Goal: Information Seeking & Learning: Learn about a topic

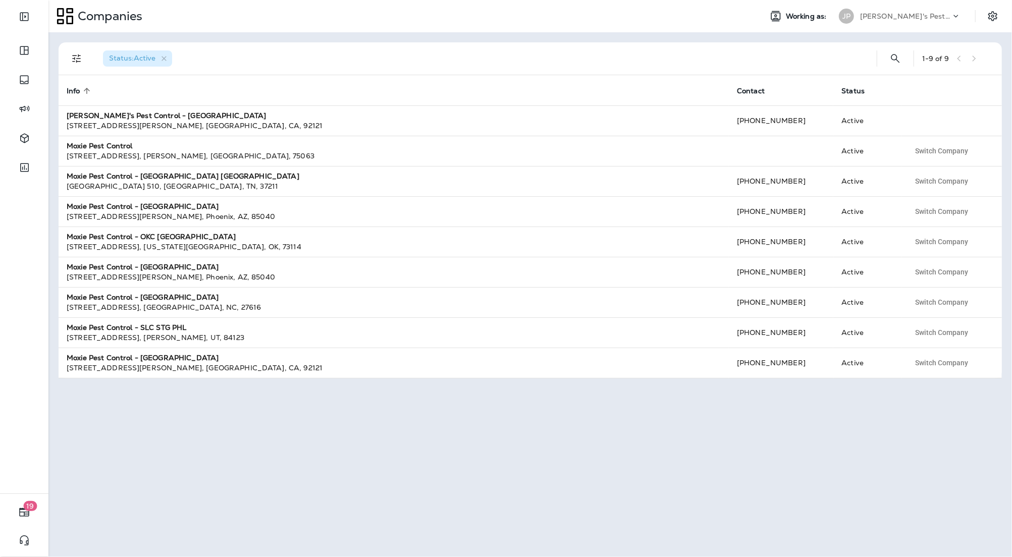
click at [885, 18] on p "[PERSON_NAME]'s Pest Control - [GEOGRAPHIC_DATA]" at bounding box center [905, 16] width 91 height 8
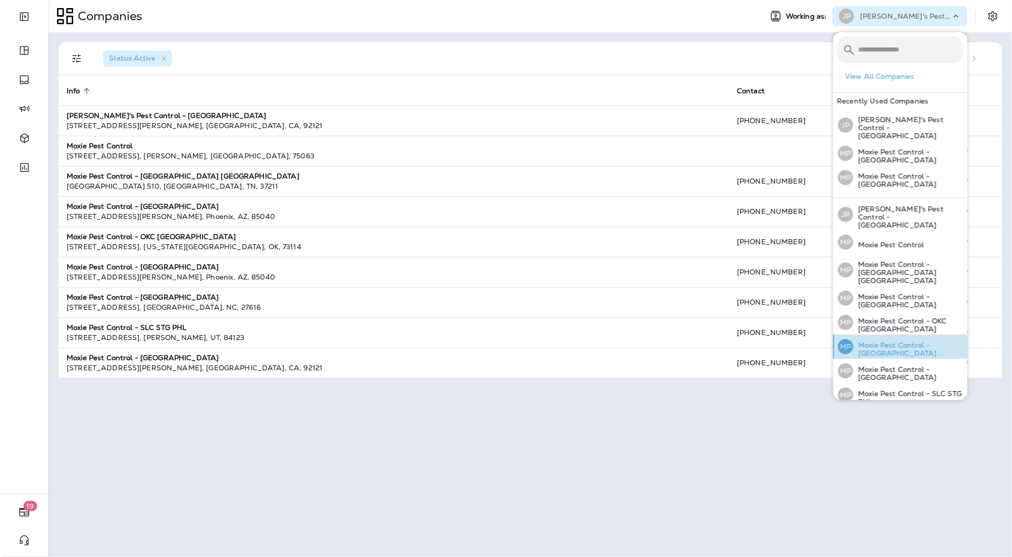
click at [885, 341] on p "Moxie Pest Control - [GEOGRAPHIC_DATA]" at bounding box center [908, 349] width 110 height 16
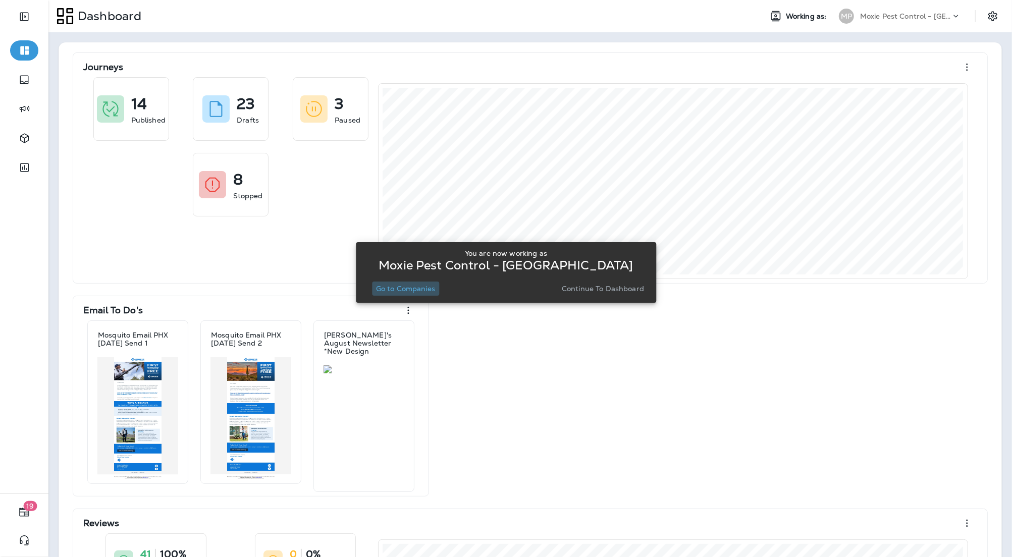
click at [393, 288] on p "Go to Companies" at bounding box center [405, 289] width 59 height 8
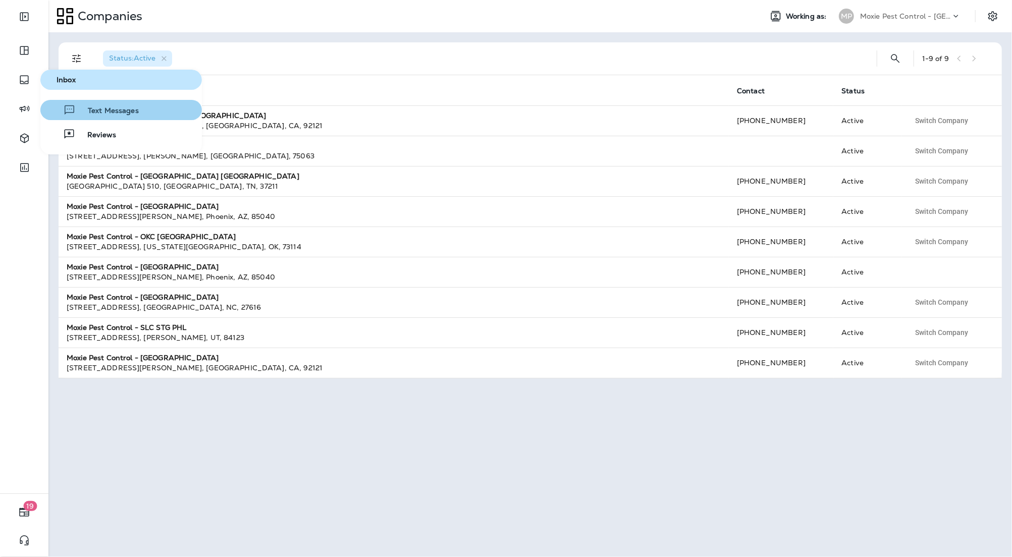
click at [91, 108] on span "Text Messages" at bounding box center [107, 111] width 63 height 10
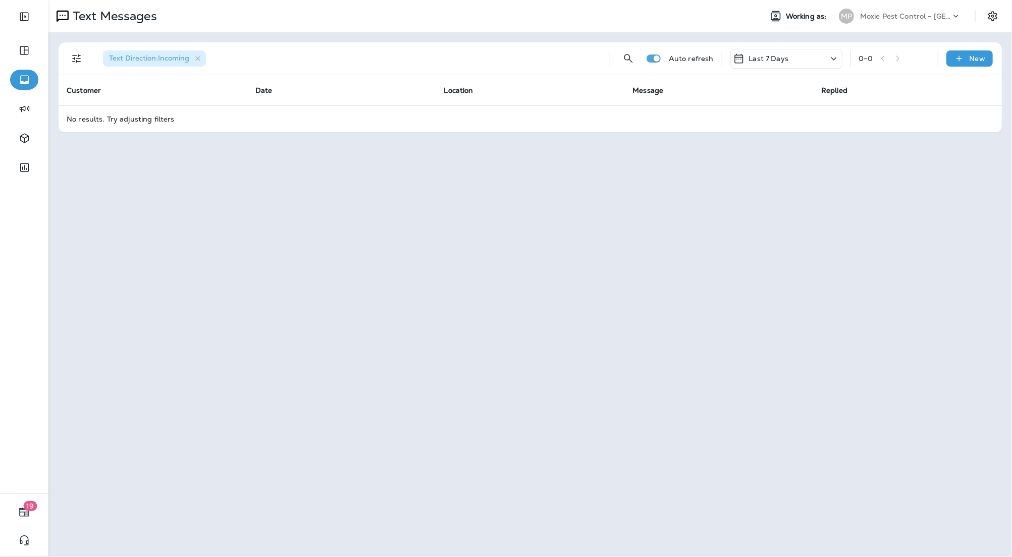
click at [71, 58] on icon "Filters" at bounding box center [77, 58] width 12 height 12
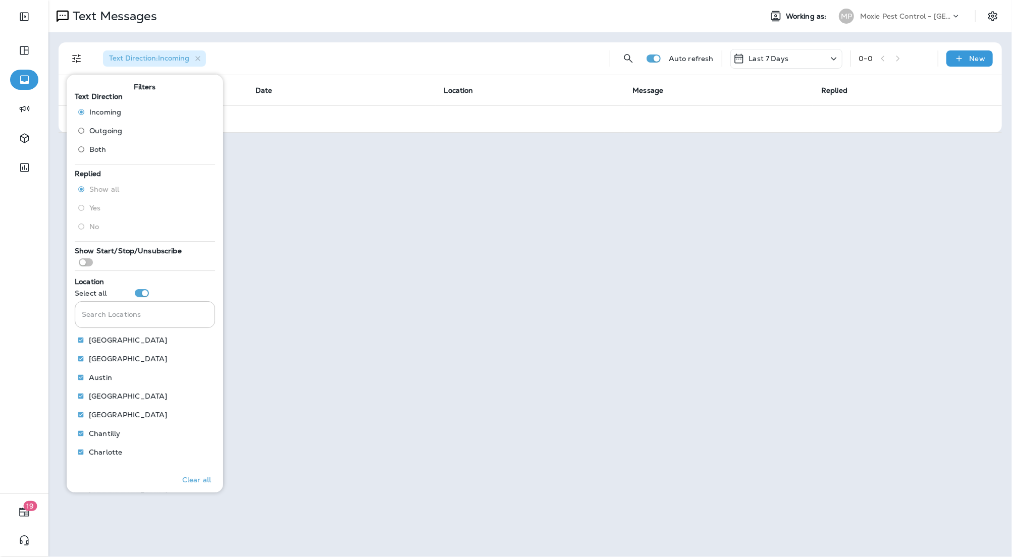
click at [112, 129] on span "Outgoing" at bounding box center [105, 131] width 33 height 8
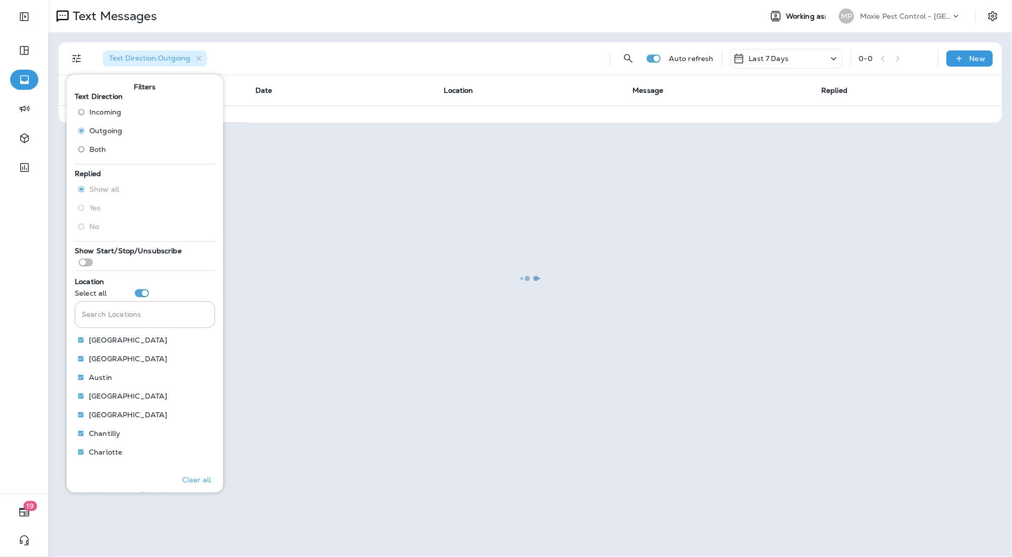
click at [682, 38] on div at bounding box center [529, 278] width 961 height 555
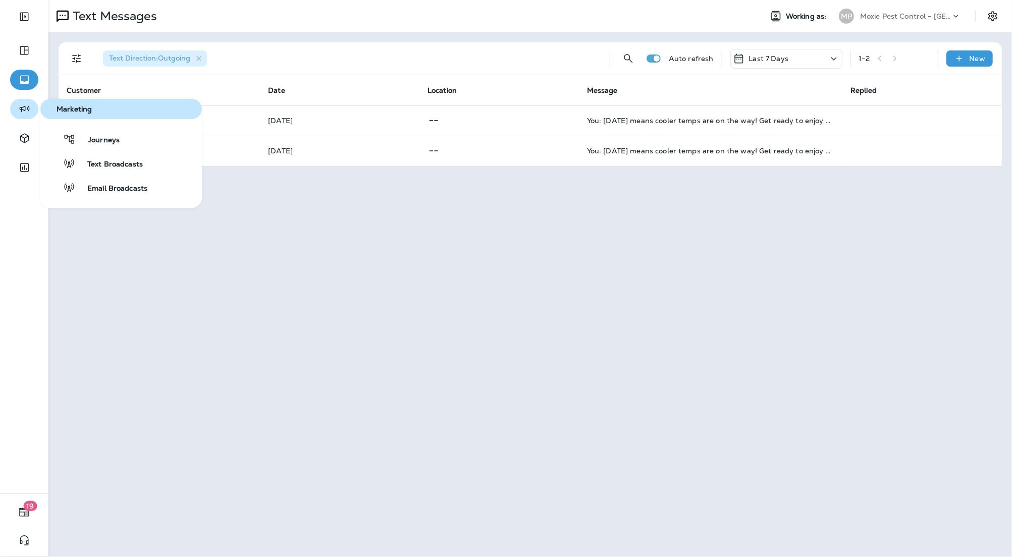
click at [24, 114] on icon "button" at bounding box center [24, 109] width 13 height 12
click at [100, 145] on span "Journeys" at bounding box center [98, 141] width 44 height 10
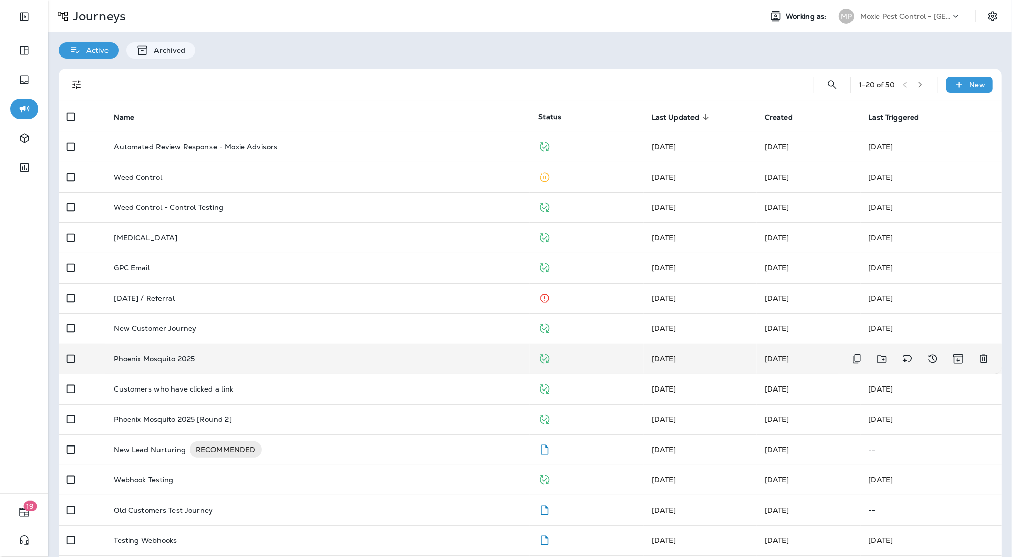
click at [325, 362] on div "Phoenix Mosquito 2025" at bounding box center [318, 359] width 408 height 8
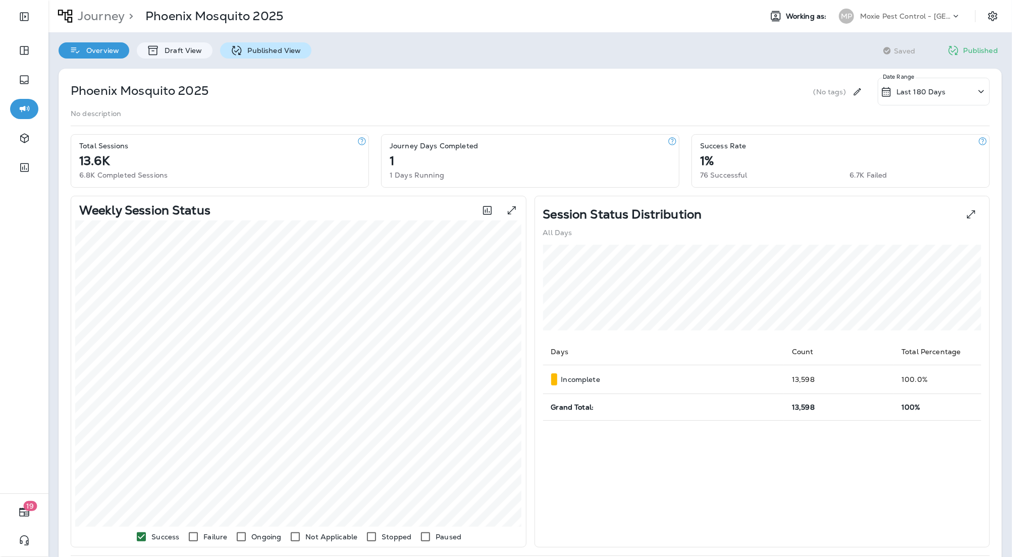
click at [267, 49] on p "Published View" at bounding box center [272, 50] width 59 height 8
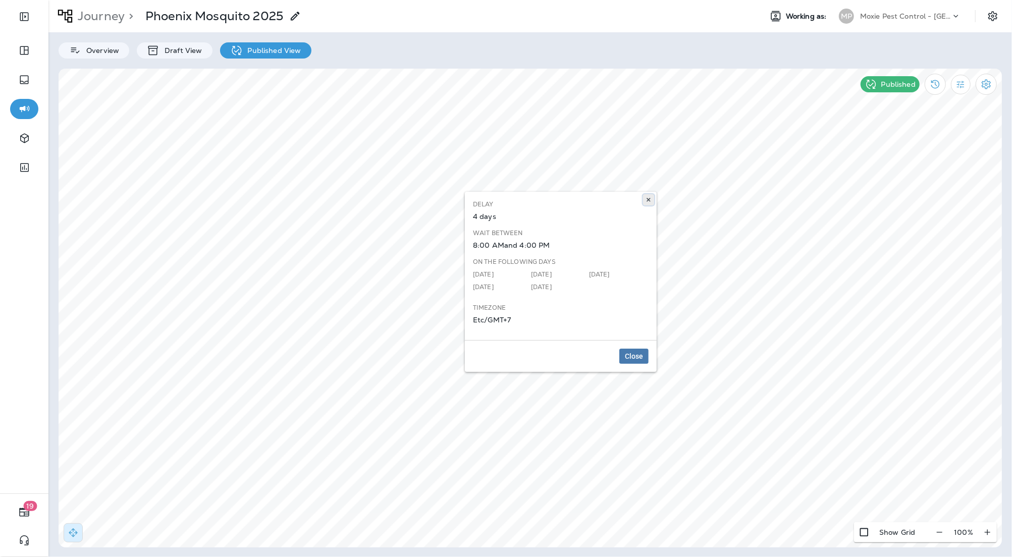
click at [646, 199] on icon at bounding box center [648, 200] width 6 height 6
select select "****"
select select "*"
select select "**"
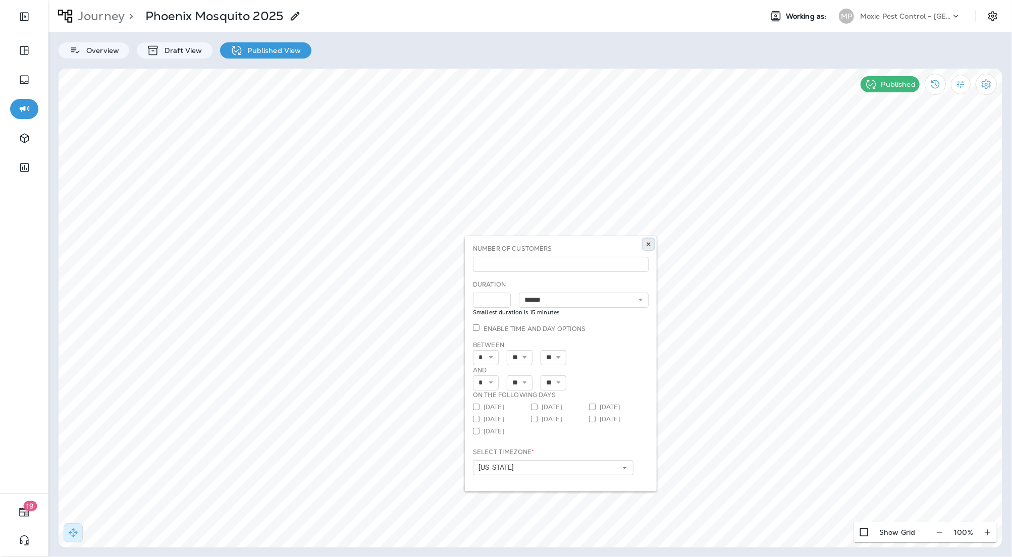
click at [649, 244] on use at bounding box center [648, 244] width 4 height 4
click at [939, 532] on icon "button" at bounding box center [940, 532] width 6 height 1
click at [939, 532] on icon "button" at bounding box center [943, 532] width 11 height 10
click at [107, 17] on p "Journey" at bounding box center [99, 16] width 51 height 15
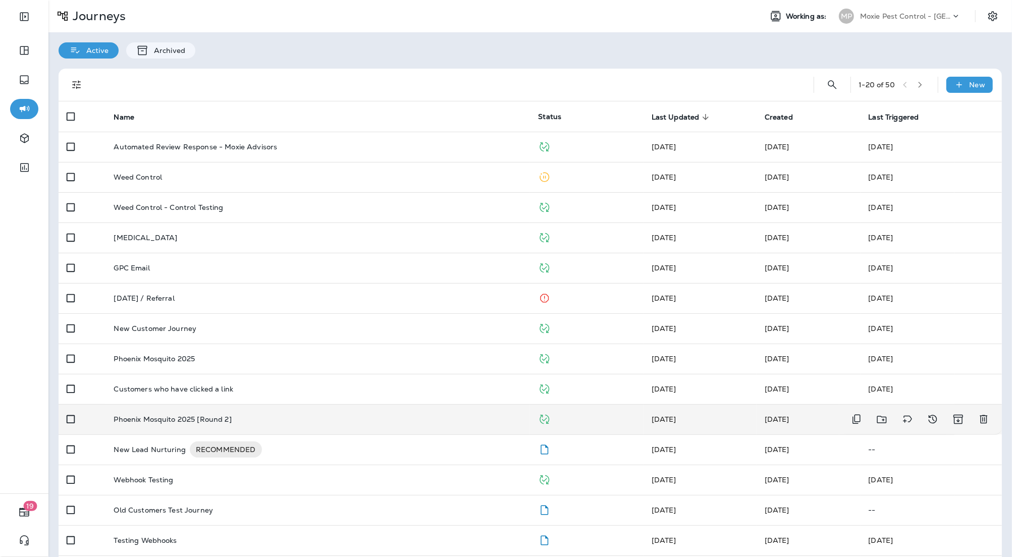
click at [260, 425] on td "Phoenix Mosquito 2025 [Round 2]" at bounding box center [317, 419] width 424 height 30
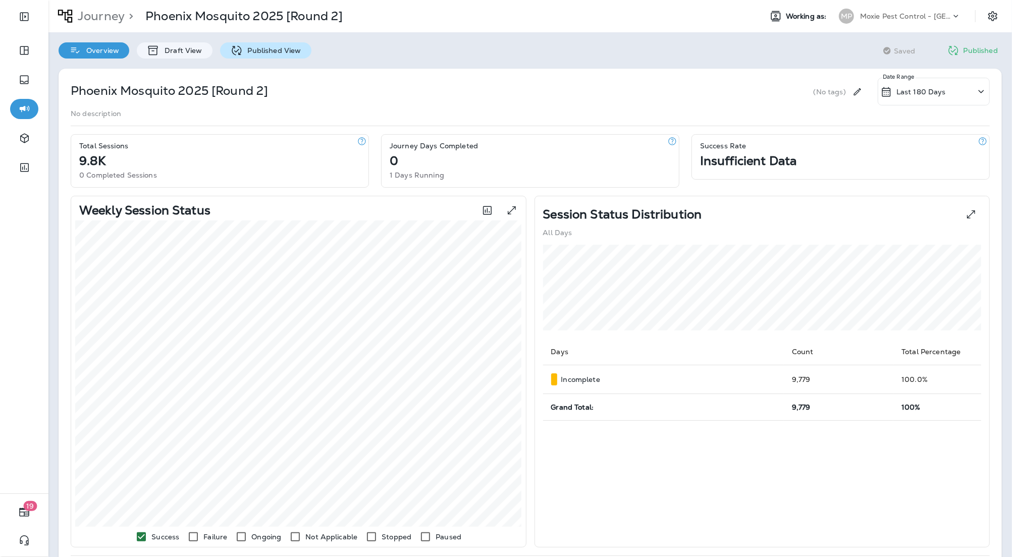
click at [267, 43] on div "Published View" at bounding box center [265, 50] width 91 height 16
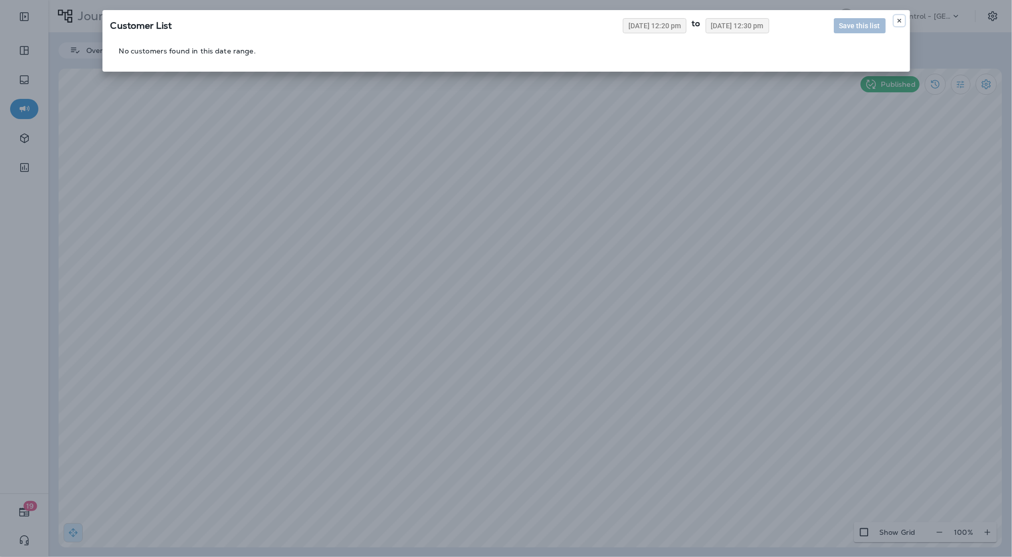
drag, startPoint x: 903, startPoint y: 21, endPoint x: 897, endPoint y: 6, distance: 16.3
click at [903, 21] on button at bounding box center [899, 20] width 11 height 11
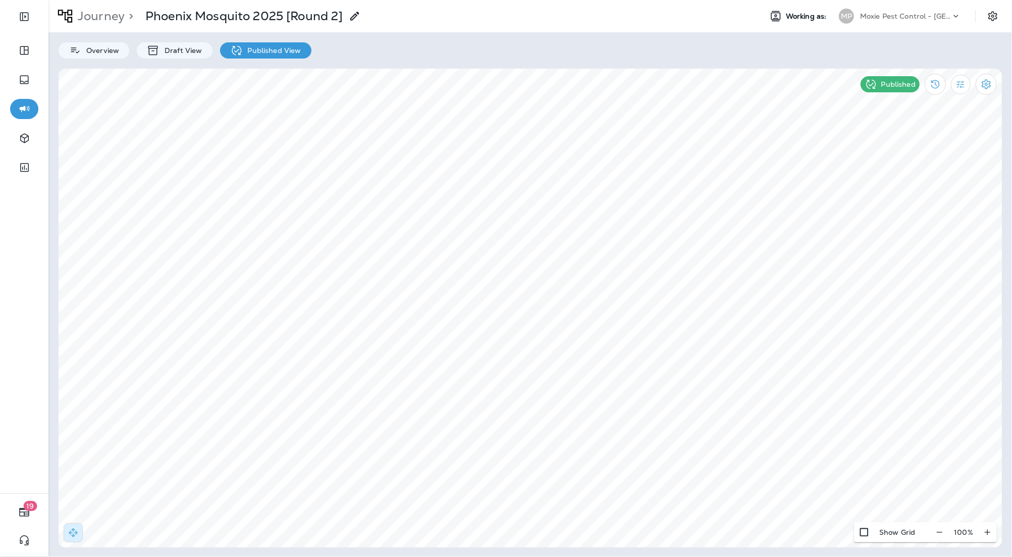
click at [929, 16] on p "Moxie Pest Control - [GEOGRAPHIC_DATA]" at bounding box center [905, 16] width 91 height 8
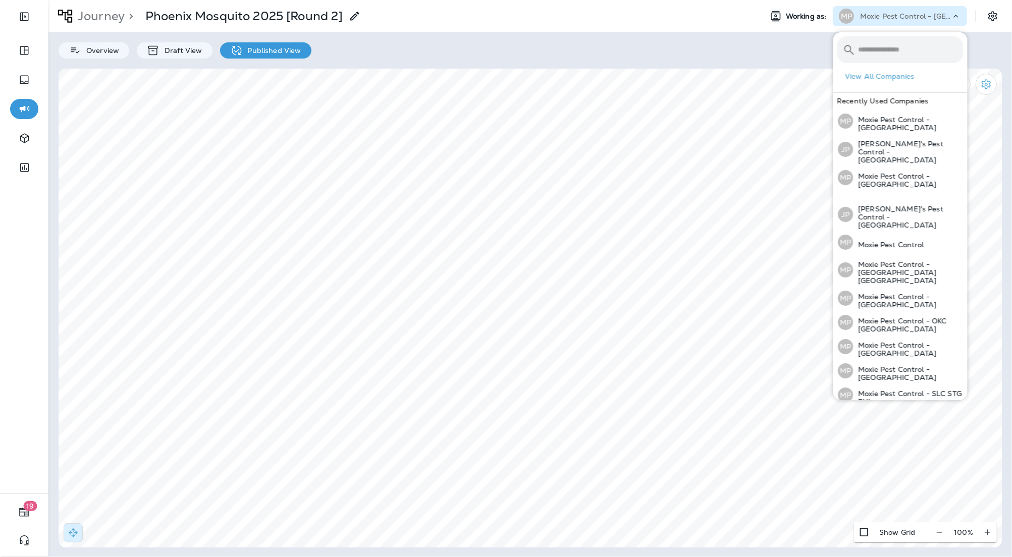
click at [929, 414] on p "Moxie Pest Control - [GEOGRAPHIC_DATA]" at bounding box center [908, 422] width 110 height 16
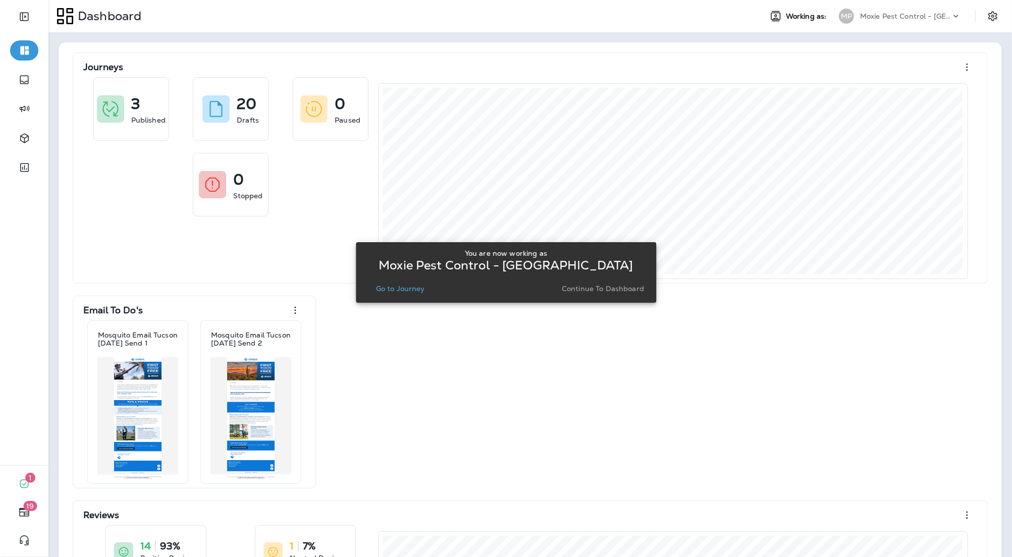
click at [383, 290] on p "Go to Journey" at bounding box center [400, 289] width 49 height 8
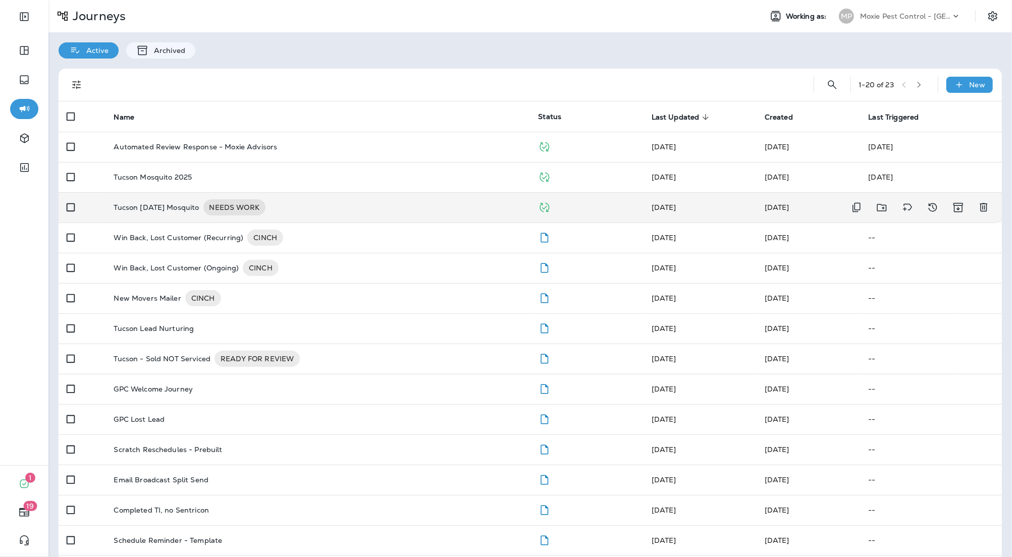
click at [367, 208] on div "Tucson [DATE] Mosquito NEEDS WORK" at bounding box center [318, 207] width 408 height 16
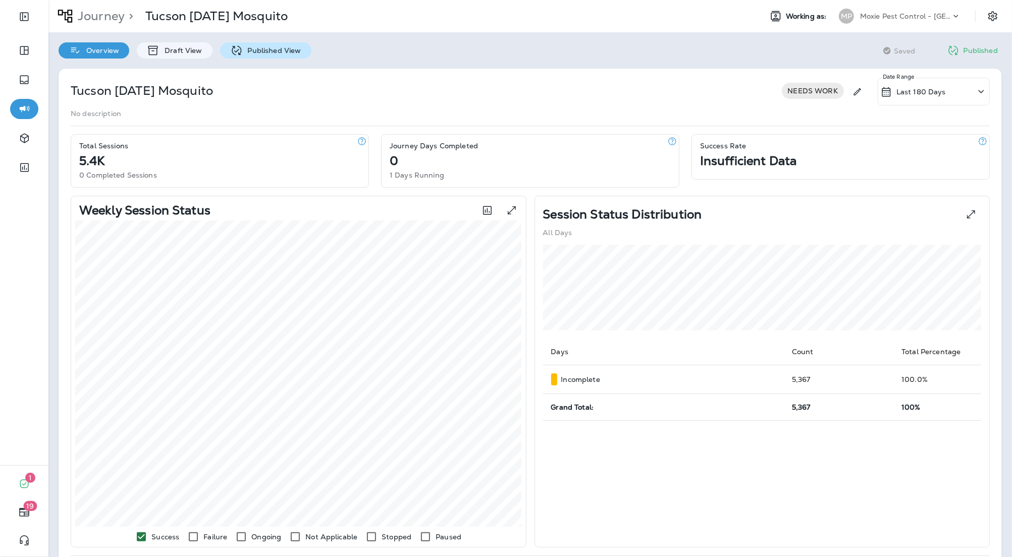
click at [272, 50] on p "Published View" at bounding box center [272, 50] width 59 height 8
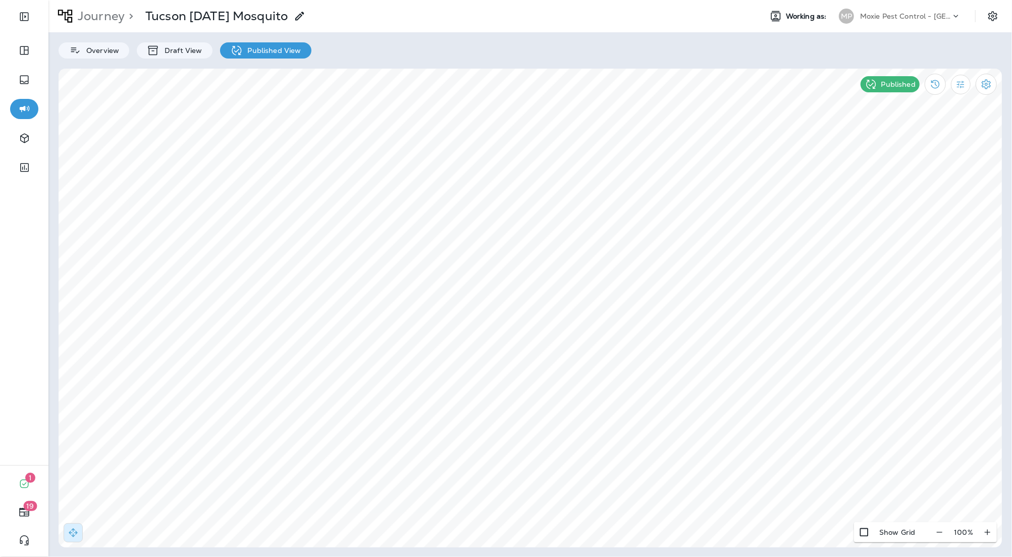
click at [931, 17] on p "Moxie Pest Control - [GEOGRAPHIC_DATA]" at bounding box center [905, 16] width 91 height 8
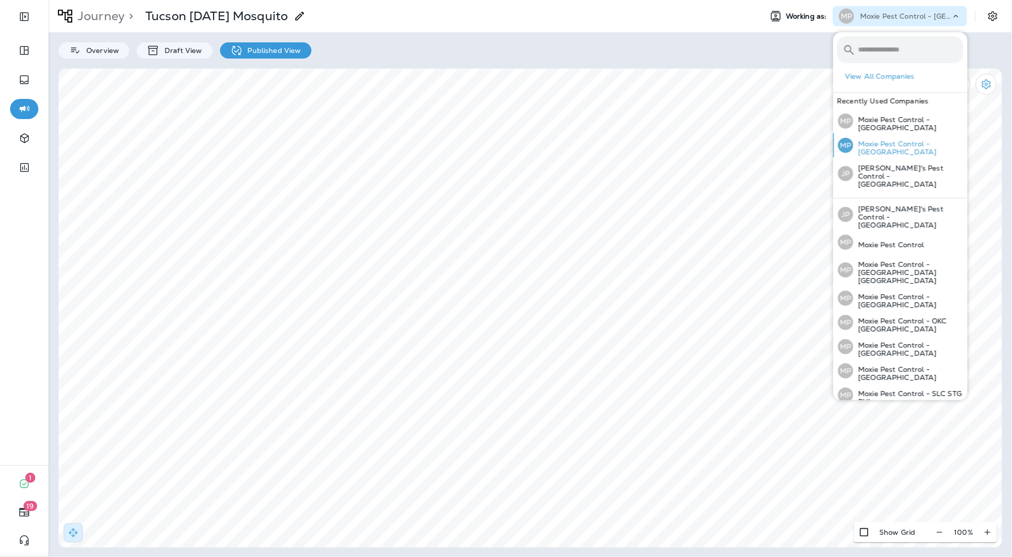
click at [907, 148] on p "Moxie Pest Control - [GEOGRAPHIC_DATA]" at bounding box center [908, 148] width 110 height 16
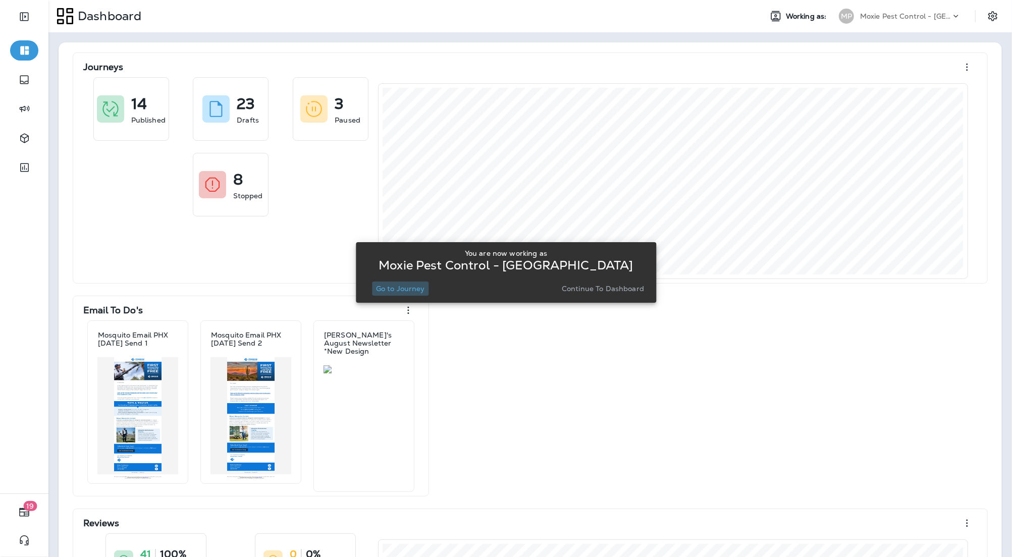
click at [404, 290] on p "Go to Journey" at bounding box center [400, 289] width 49 height 8
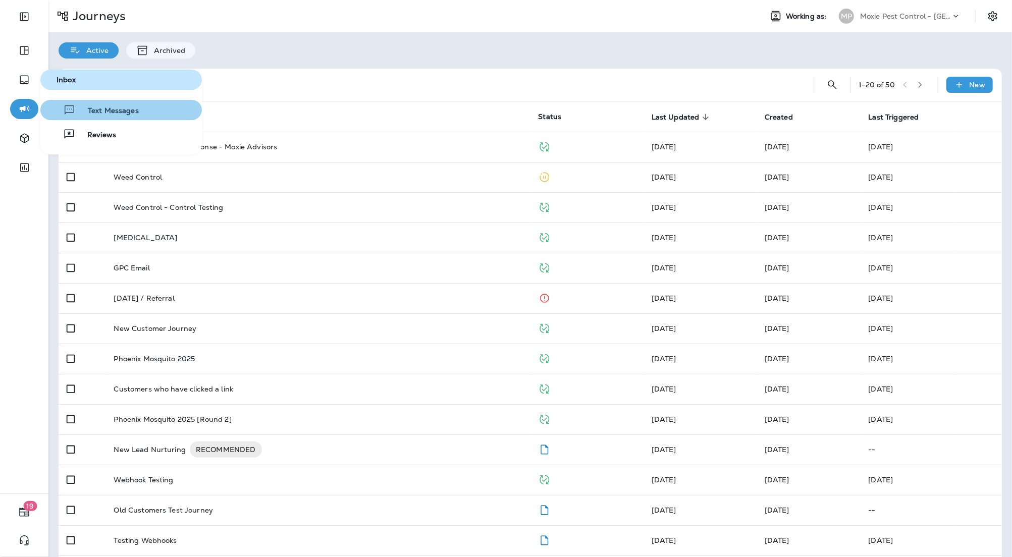
click at [112, 111] on span "Text Messages" at bounding box center [107, 111] width 63 height 10
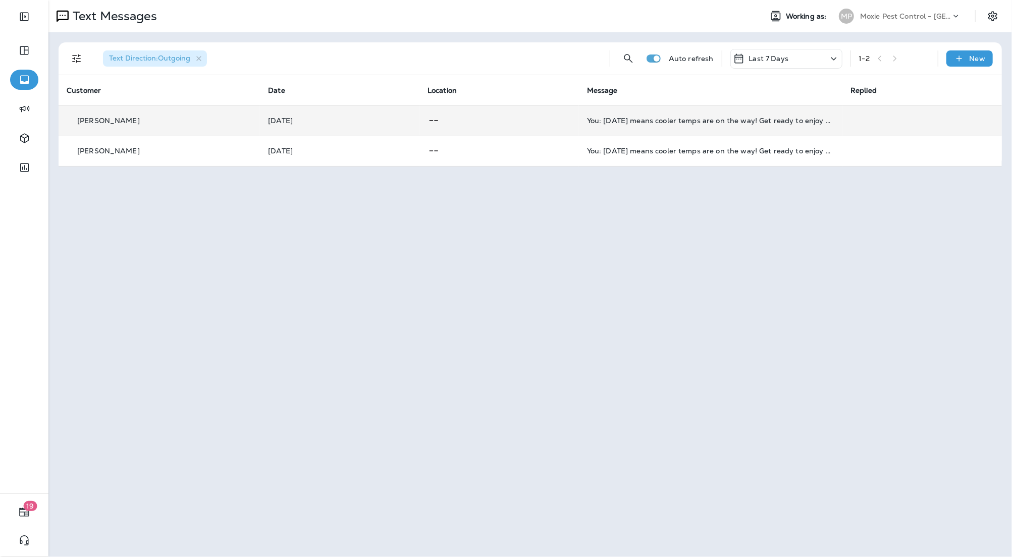
click at [716, 115] on td "You: [DATE] means cooler temps are on the way! Get ready to enjoy more time out…" at bounding box center [710, 120] width 263 height 30
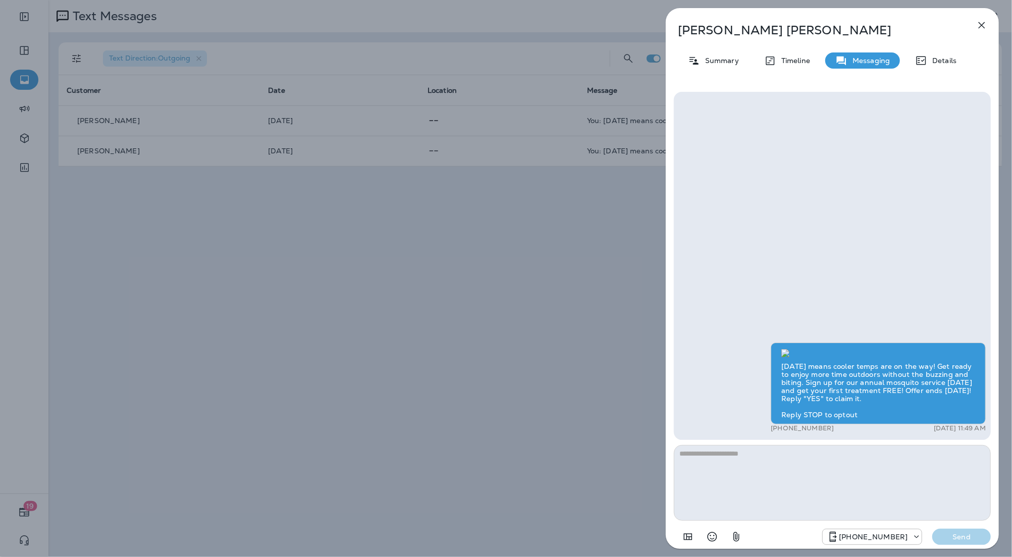
click at [979, 24] on icon "button" at bounding box center [981, 25] width 12 height 12
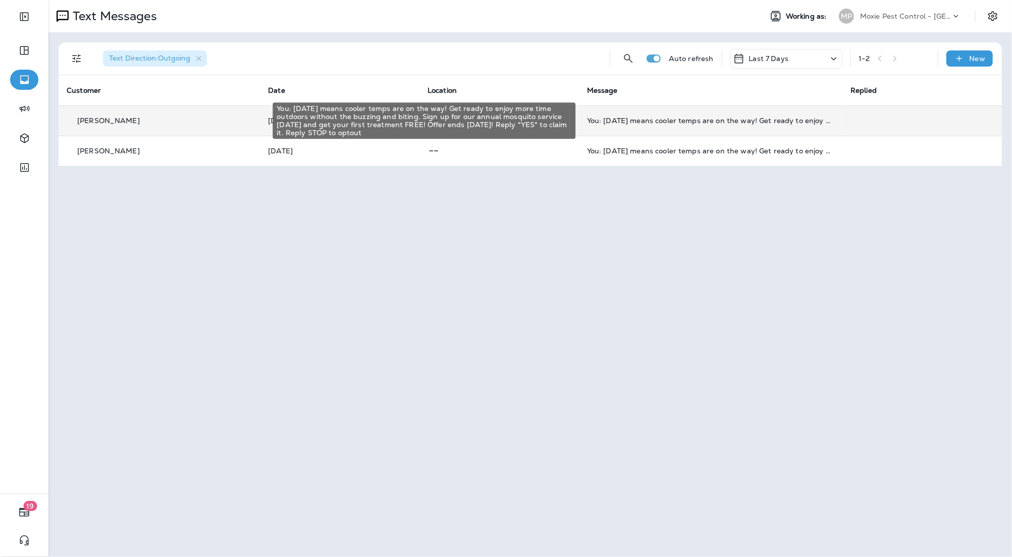
click at [746, 119] on div "You: [DATE] means cooler temps are on the way! Get ready to enjoy more time out…" at bounding box center [710, 121] width 247 height 8
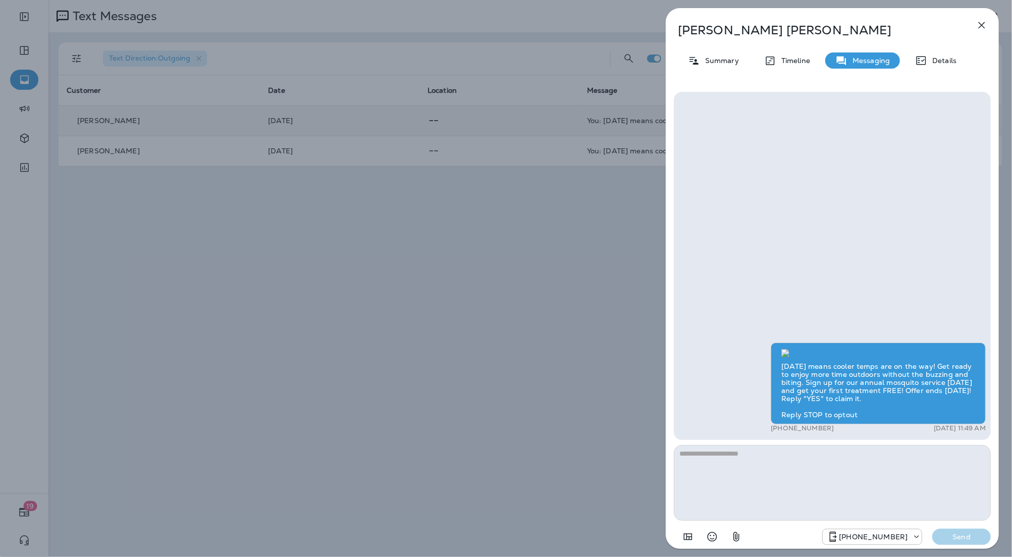
click at [987, 23] on icon "button" at bounding box center [981, 25] width 12 height 12
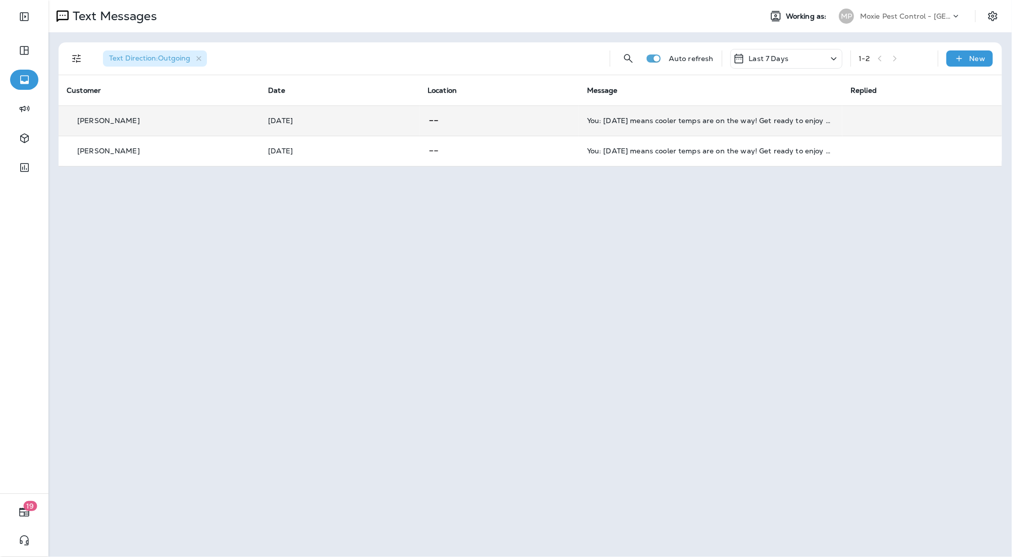
click at [671, 144] on td "You: [DATE] means cooler temps are on the way! Get ready to enjoy more time out…" at bounding box center [710, 151] width 263 height 30
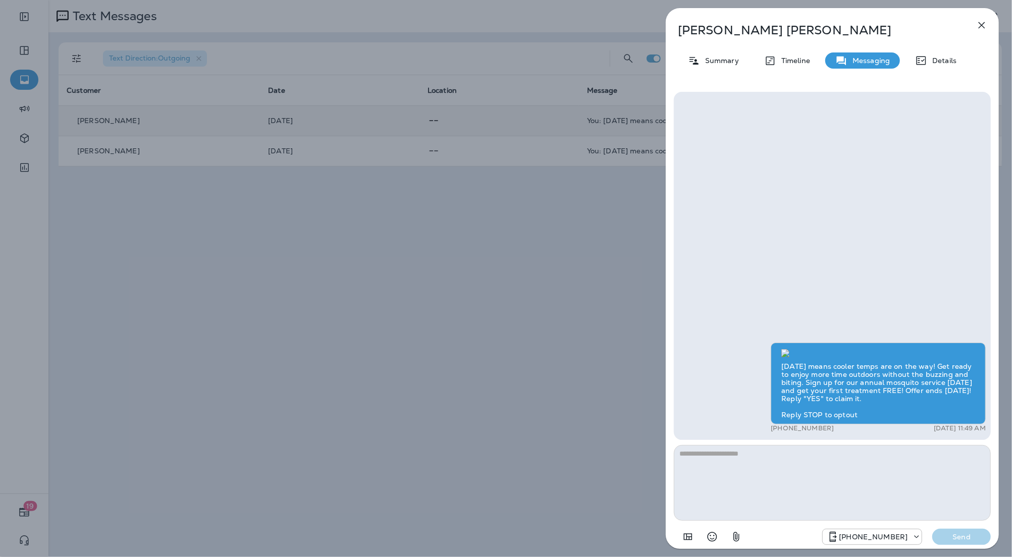
click at [979, 28] on icon "button" at bounding box center [981, 25] width 12 height 12
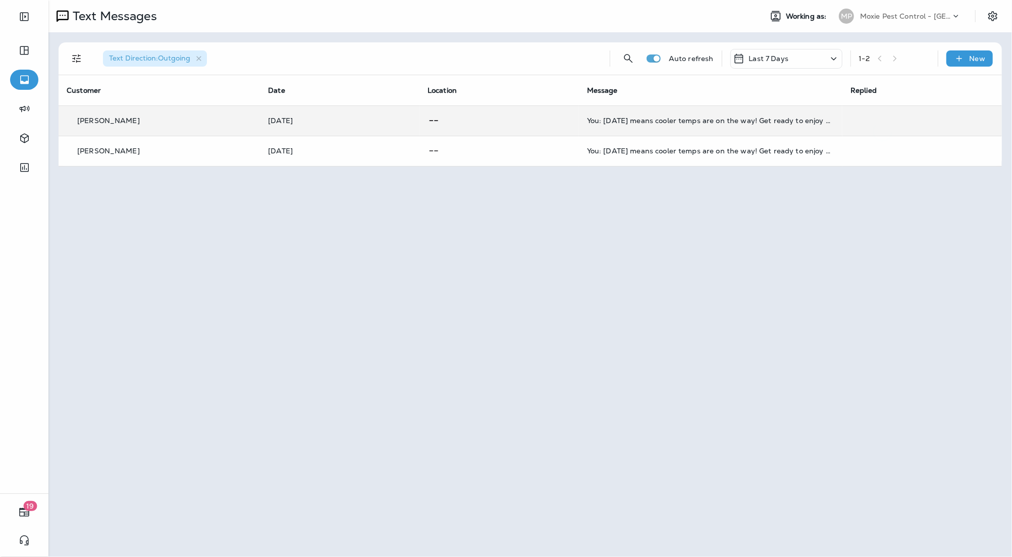
drag, startPoint x: 471, startPoint y: 403, endPoint x: 498, endPoint y: 377, distance: 37.1
click at [471, 403] on div at bounding box center [556, 278] width 1012 height 557
click at [873, 15] on p "Moxie Pest Control - [GEOGRAPHIC_DATA]" at bounding box center [905, 16] width 91 height 8
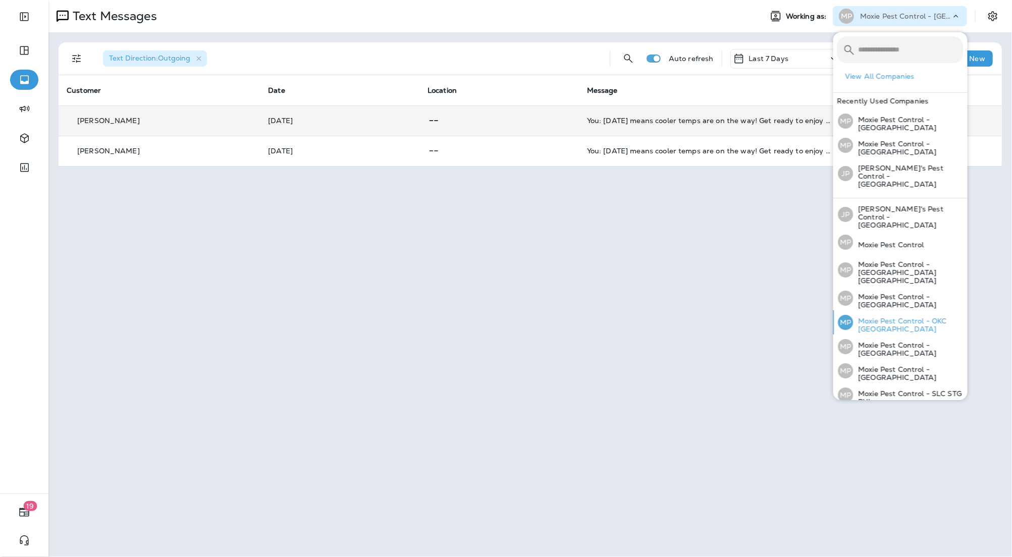
click at [907, 317] on p "Moxie Pest Control - OKC [GEOGRAPHIC_DATA]" at bounding box center [908, 325] width 110 height 16
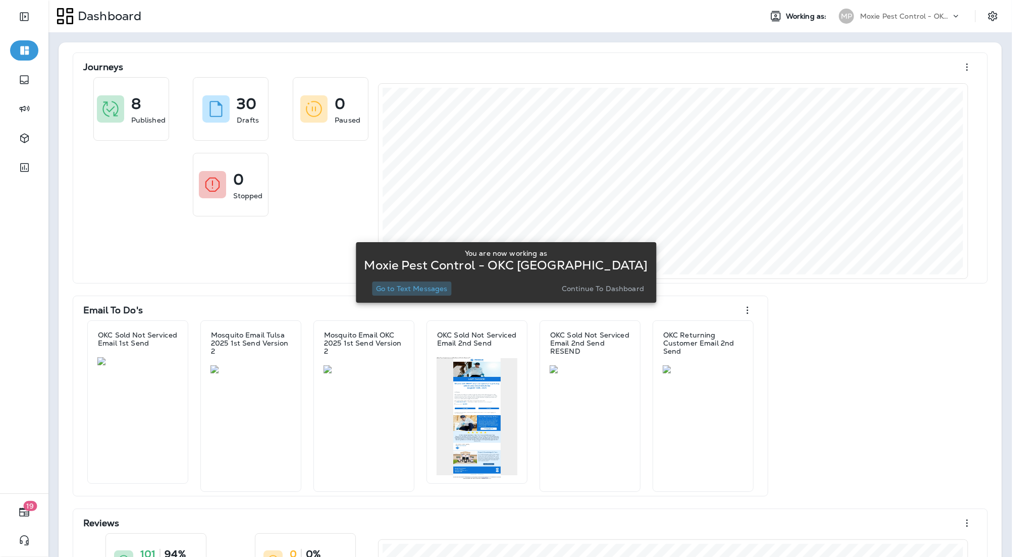
click at [416, 285] on p "Go to Text Messages" at bounding box center [412, 289] width 72 height 8
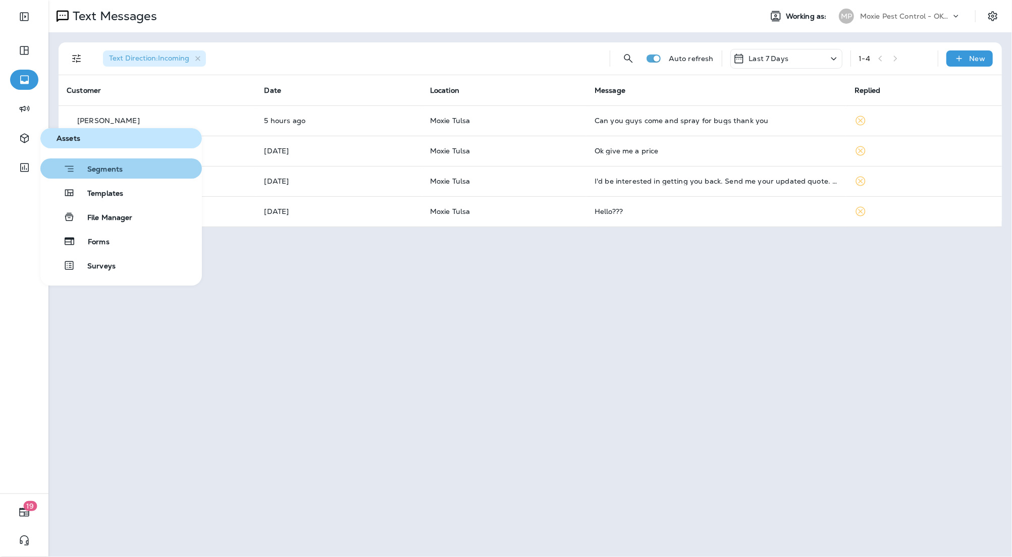
click at [99, 169] on span "Segments" at bounding box center [98, 170] width 47 height 10
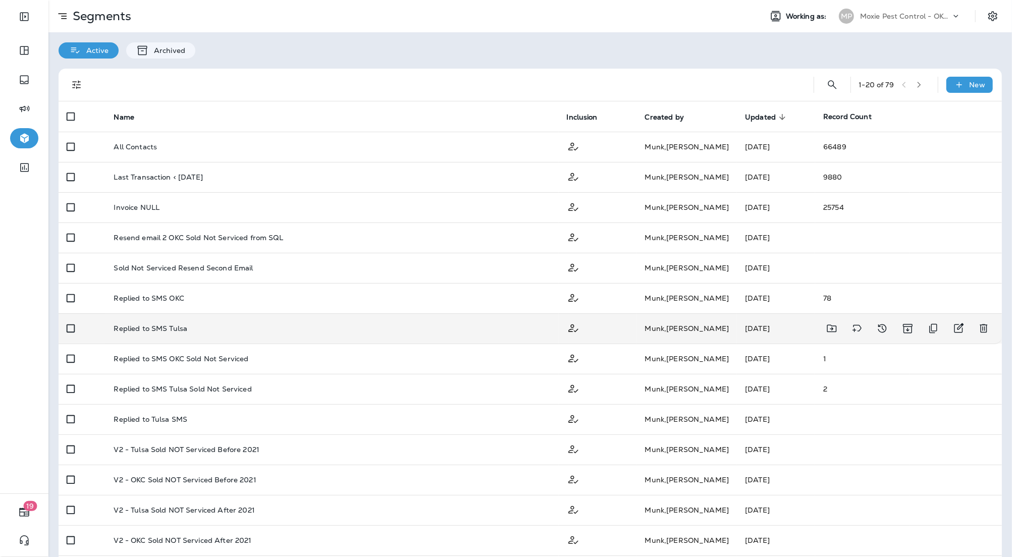
click at [190, 333] on td "Replied to SMS Tulsa" at bounding box center [331, 328] width 453 height 30
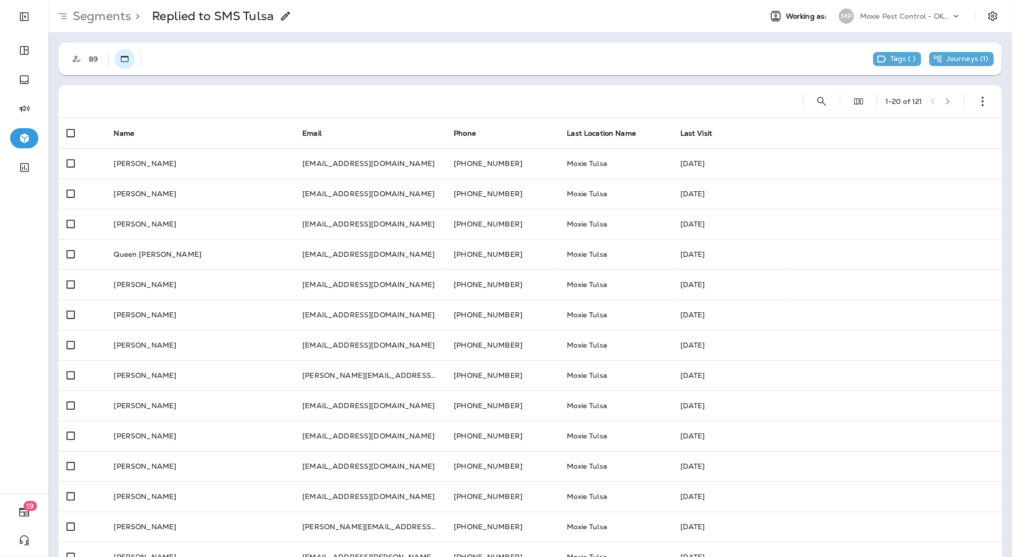
click at [117, 62] on button "Static" at bounding box center [125, 59] width 20 height 20
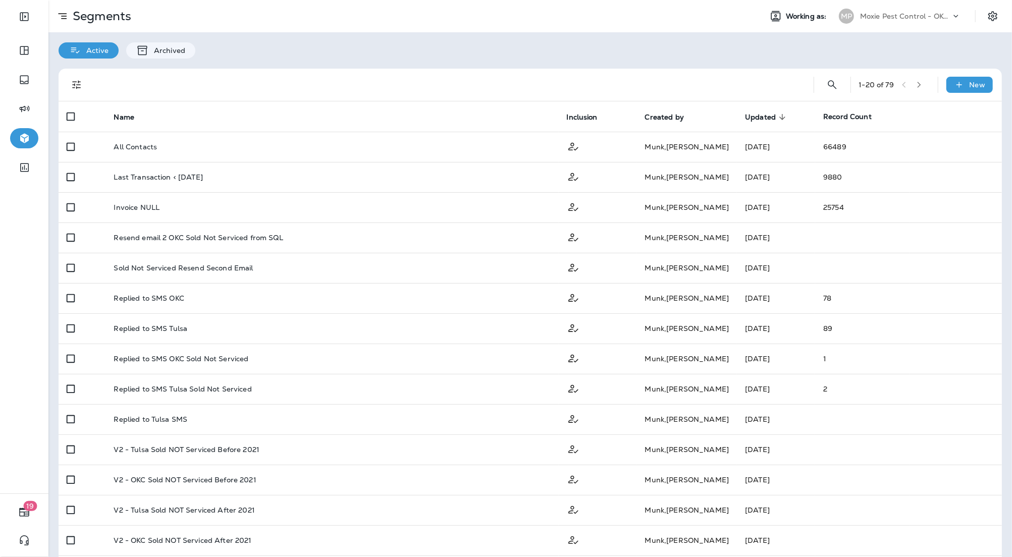
click at [919, 84] on icon "button" at bounding box center [918, 84] width 7 height 7
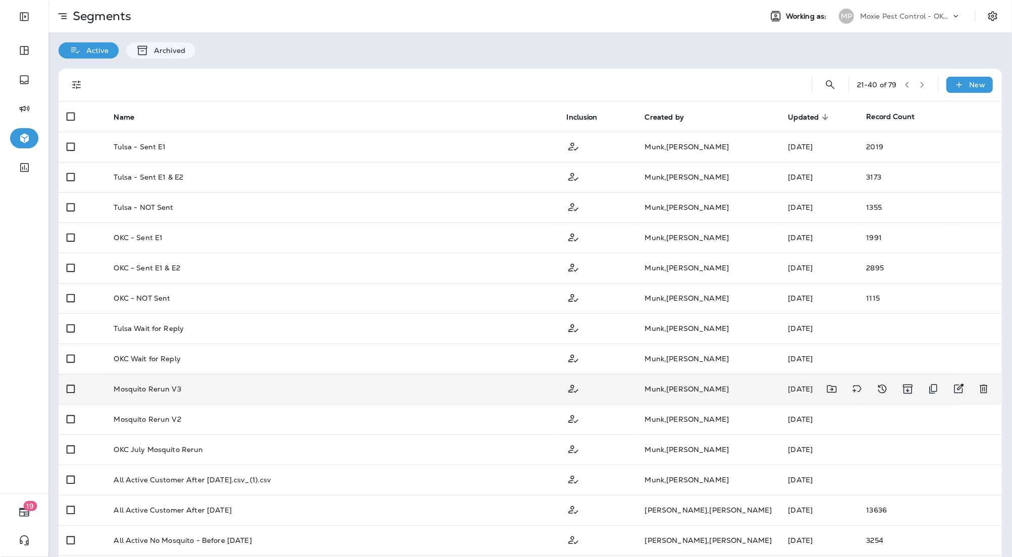
click at [258, 391] on div "Mosquito Rerun V3" at bounding box center [332, 389] width 437 height 8
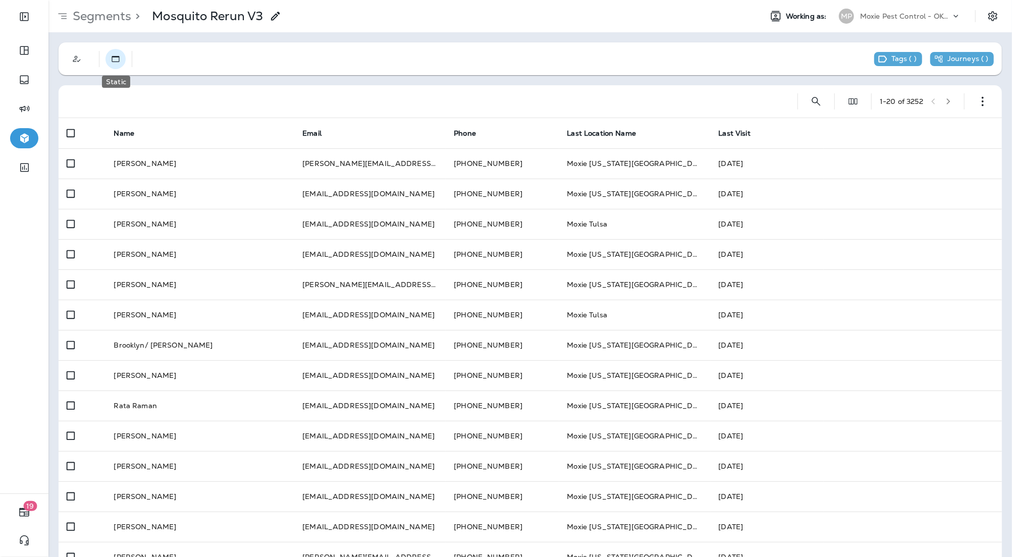
click at [115, 59] on icon "Static" at bounding box center [116, 59] width 10 height 10
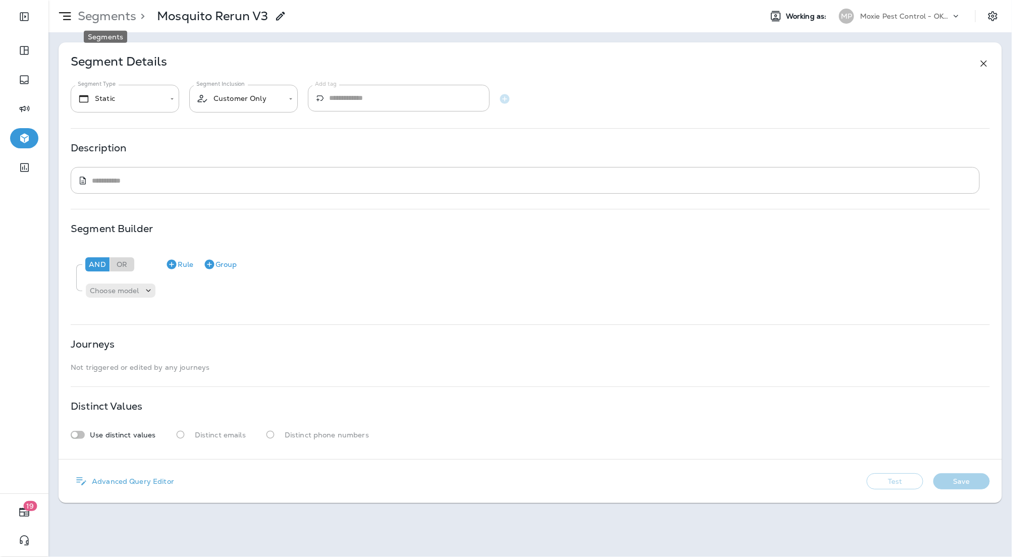
click at [106, 17] on p "Segments" at bounding box center [105, 16] width 63 height 15
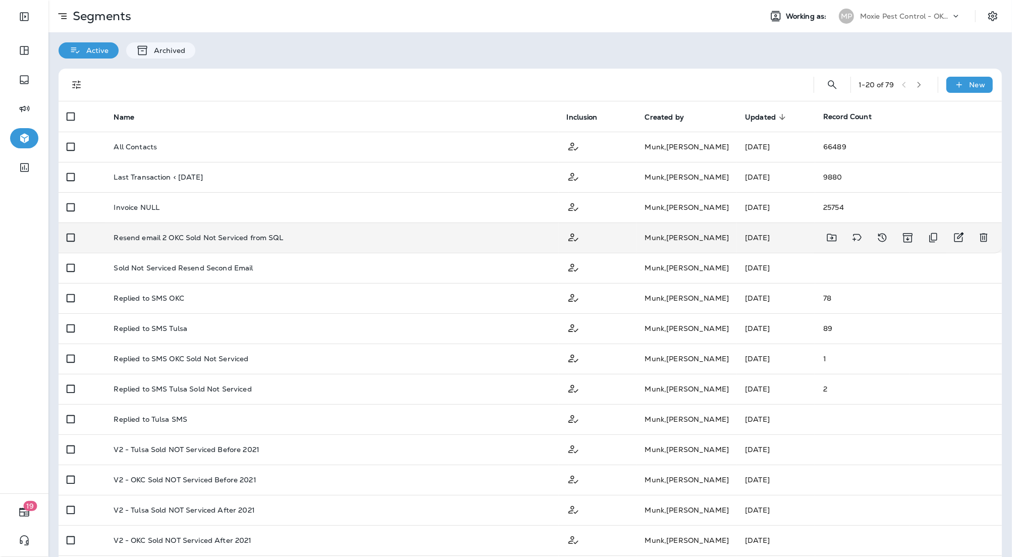
click at [410, 240] on div "Resend email 2 OKC Sold Not Serviced from SQL" at bounding box center [332, 238] width 437 height 8
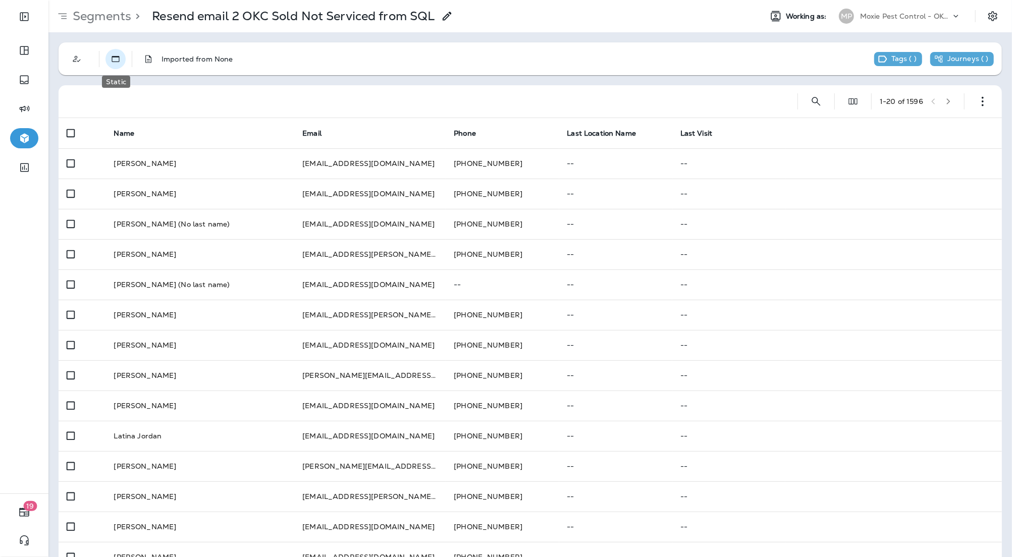
click at [117, 60] on icon "Static" at bounding box center [116, 59] width 10 height 10
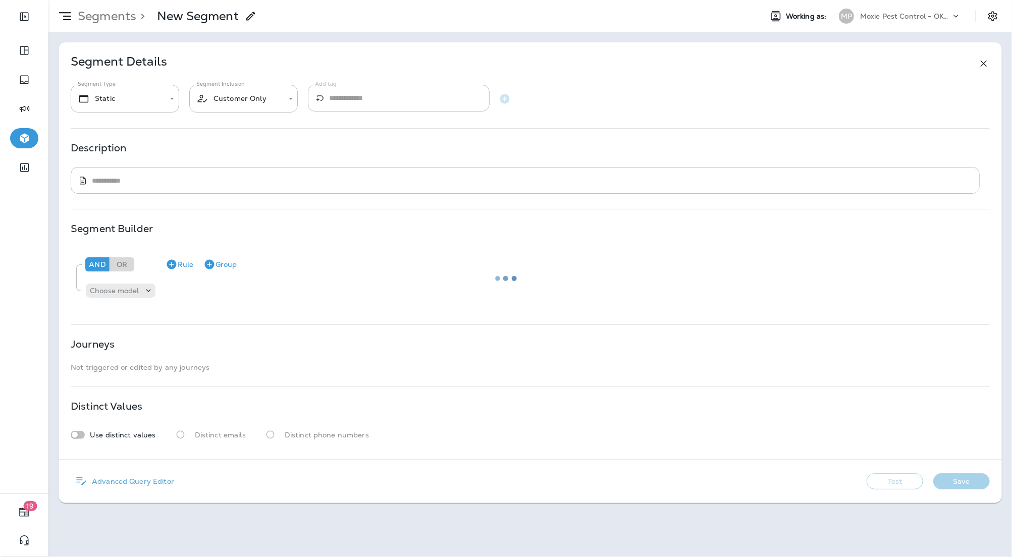
type textarea "**********"
click at [107, 14] on p "Segments" at bounding box center [105, 16] width 63 height 15
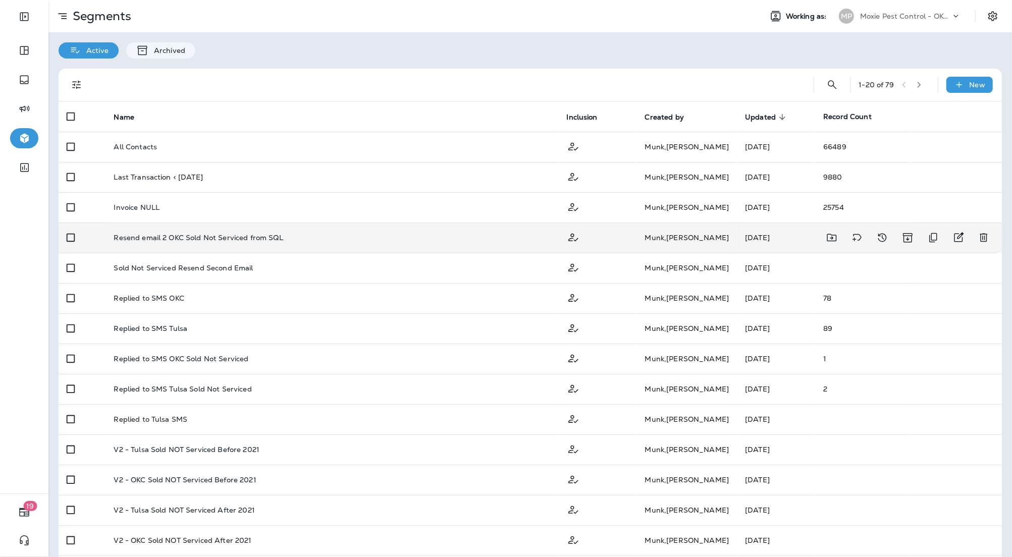
click at [210, 242] on p "Resend email 2 OKC Sold Not Serviced from SQL" at bounding box center [198, 238] width 169 height 8
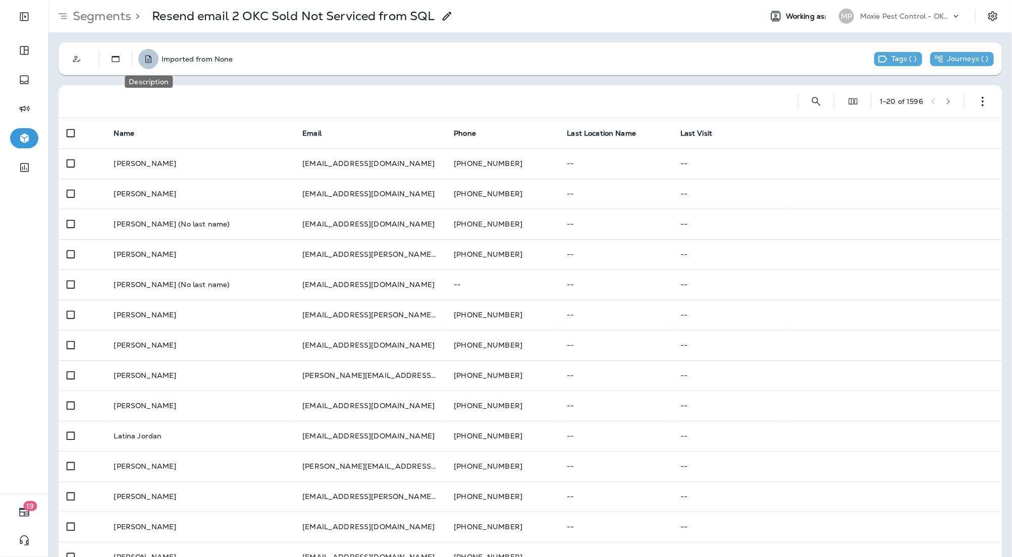
click at [149, 56] on use "Description" at bounding box center [148, 59] width 6 height 8
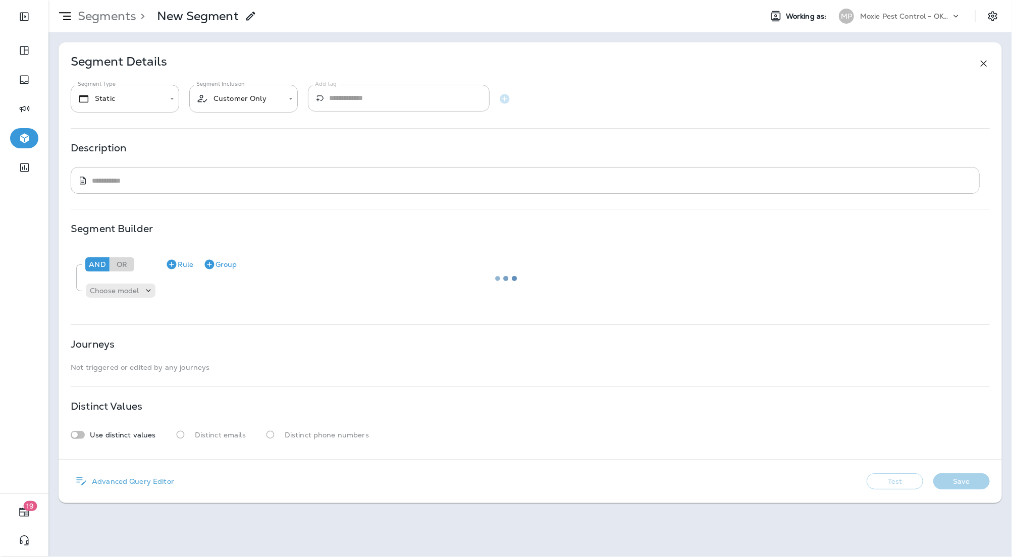
type textarea "**********"
click at [94, 12] on p "Segments" at bounding box center [105, 16] width 63 height 15
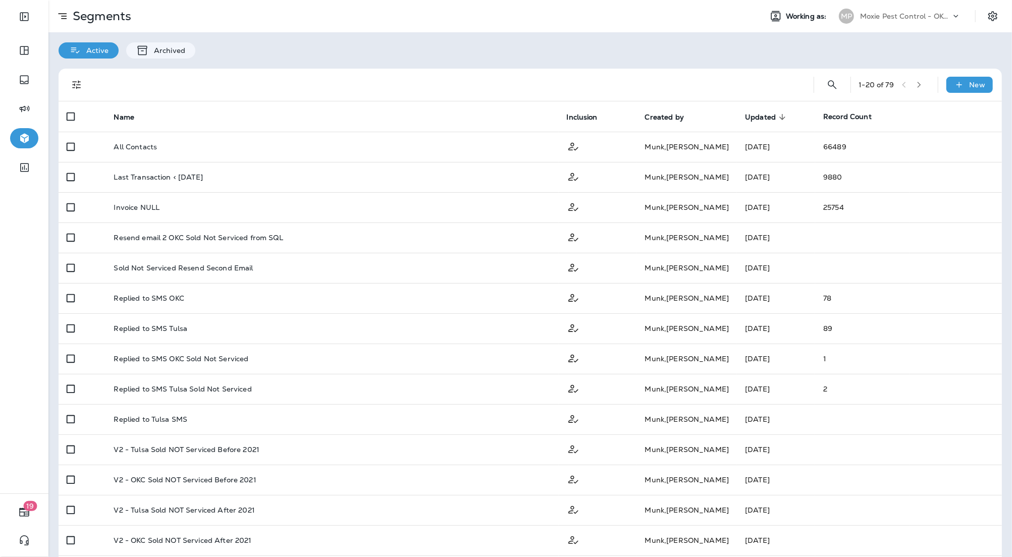
click at [922, 82] on icon "button" at bounding box center [918, 84] width 7 height 7
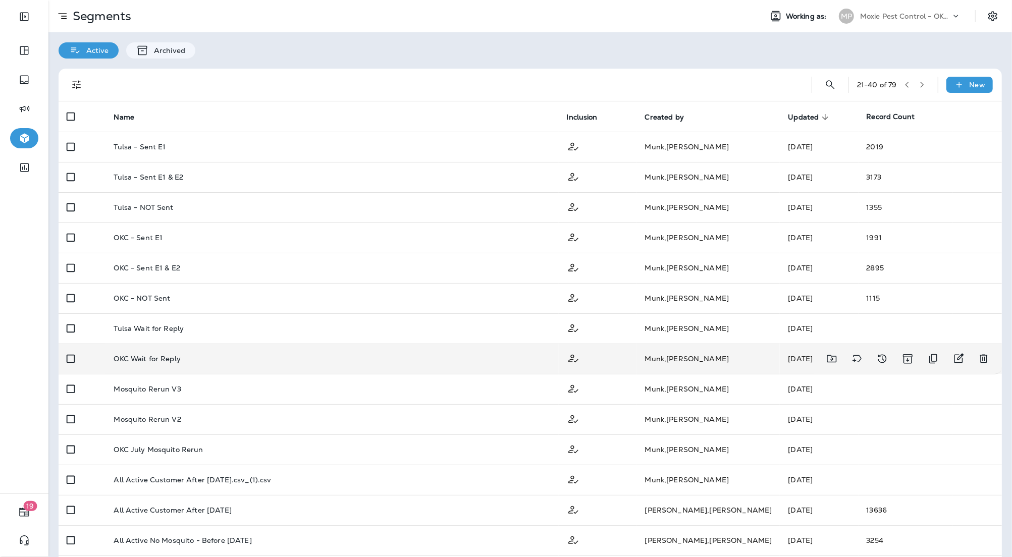
scroll to position [36, 0]
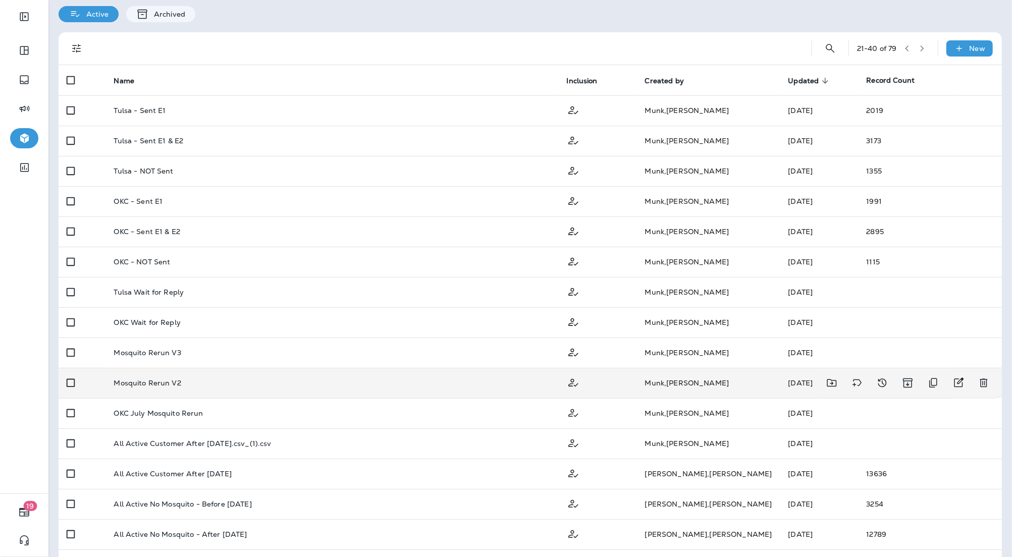
click at [354, 391] on td "Mosquito Rerun V2" at bounding box center [331, 383] width 453 height 30
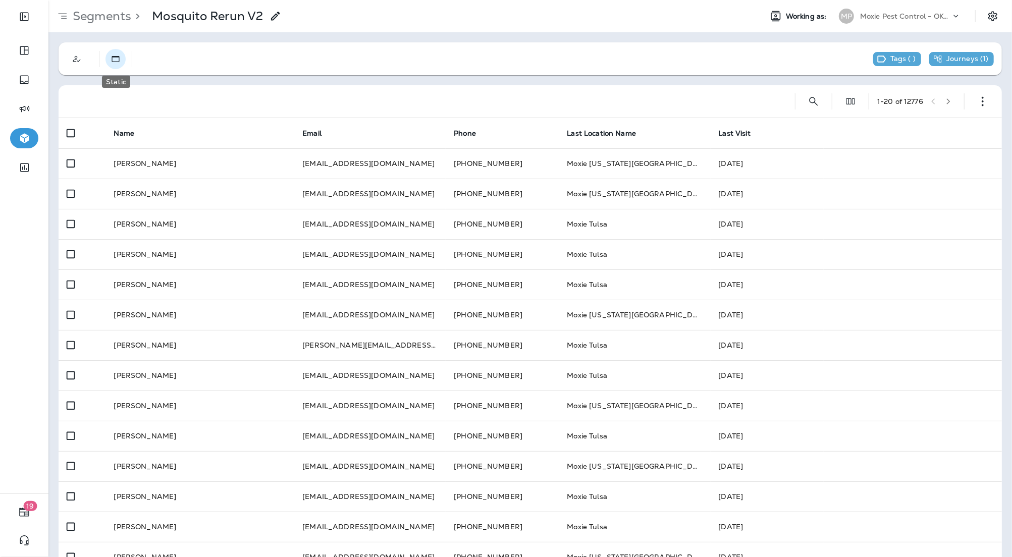
click at [117, 58] on icon "Static" at bounding box center [116, 59] width 10 height 10
click at [81, 17] on p "Segments" at bounding box center [100, 16] width 63 height 15
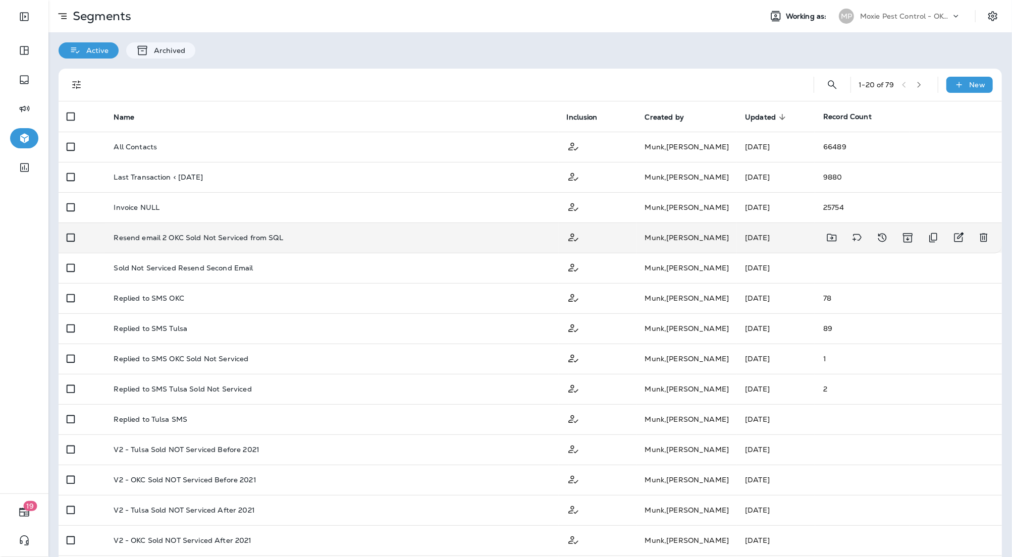
click at [247, 238] on p "Resend email 2 OKC Sold Not Serviced from SQL" at bounding box center [198, 238] width 169 height 8
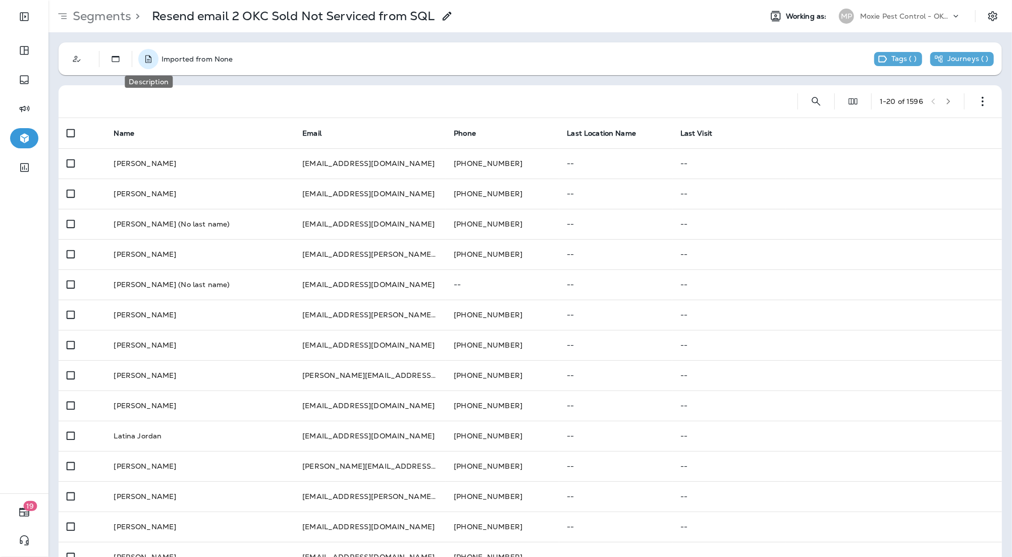
click at [143, 57] on button "Description" at bounding box center [148, 59] width 20 height 20
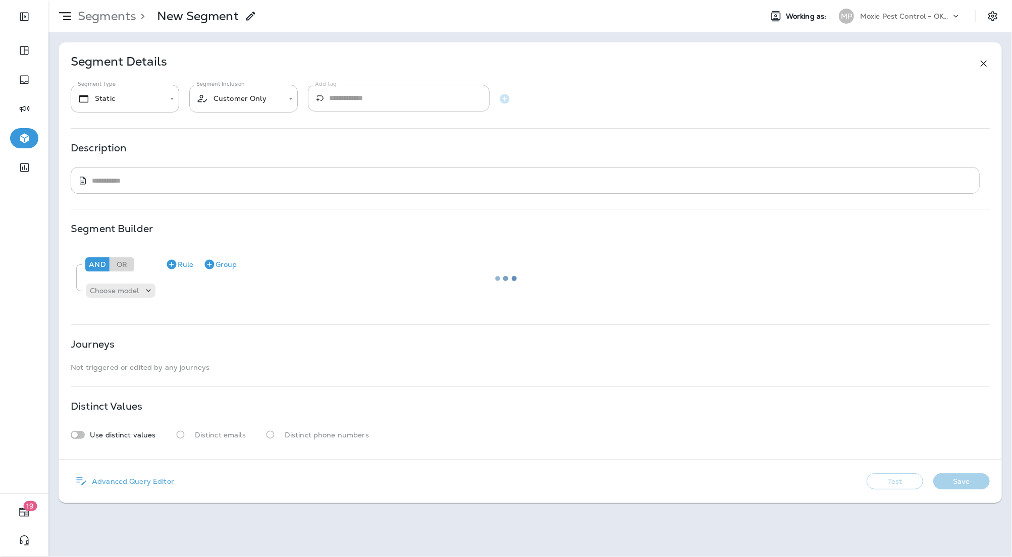
type textarea "**********"
click at [107, 21] on p "Segments" at bounding box center [105, 16] width 63 height 15
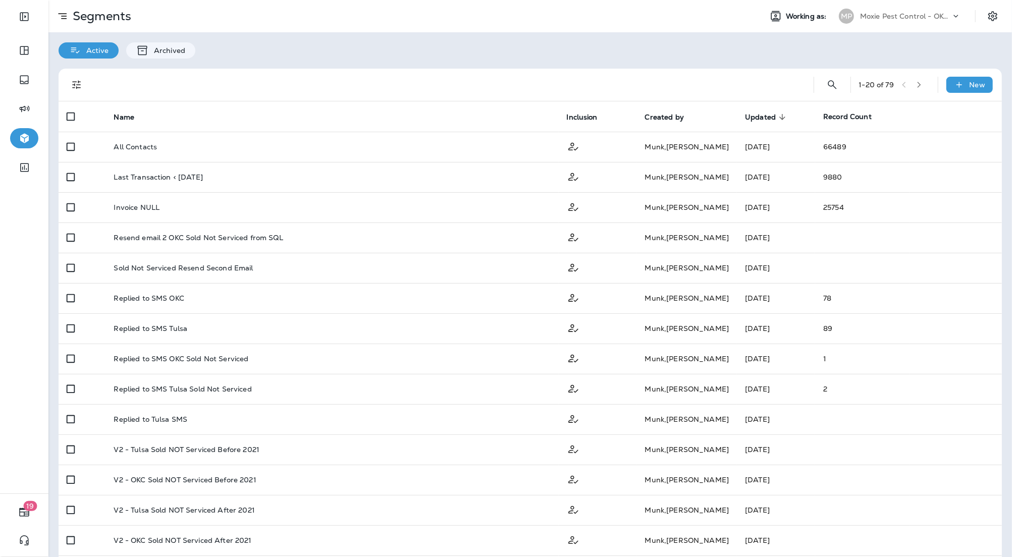
click at [919, 88] on button "button" at bounding box center [918, 84] width 15 height 15
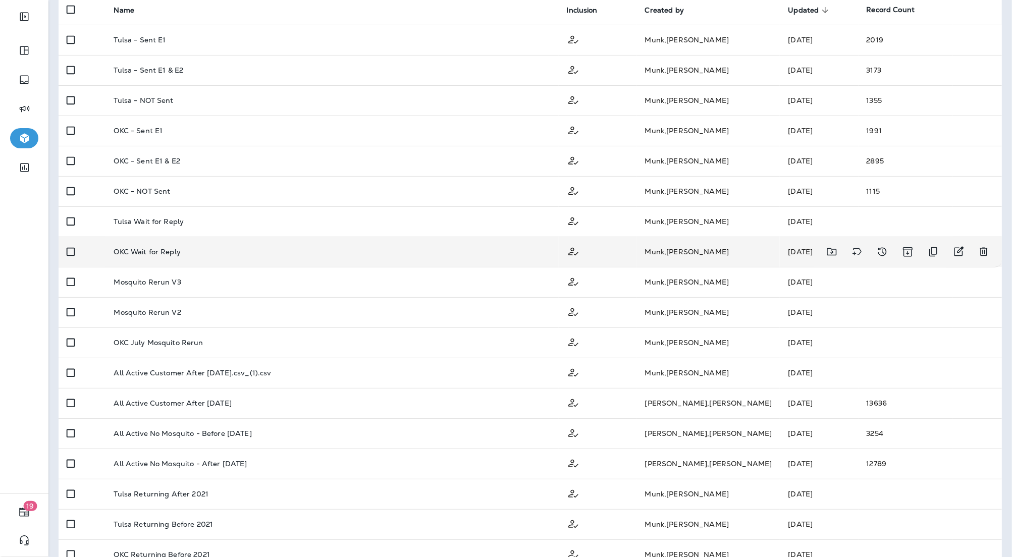
scroll to position [110, 0]
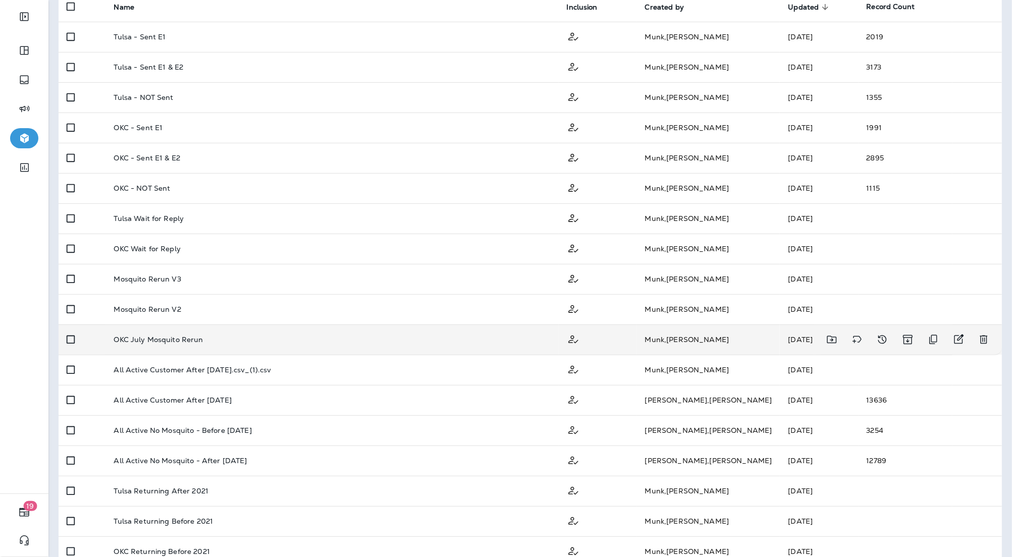
click at [333, 341] on div "OKC July Mosquito Rerun" at bounding box center [332, 340] width 437 height 8
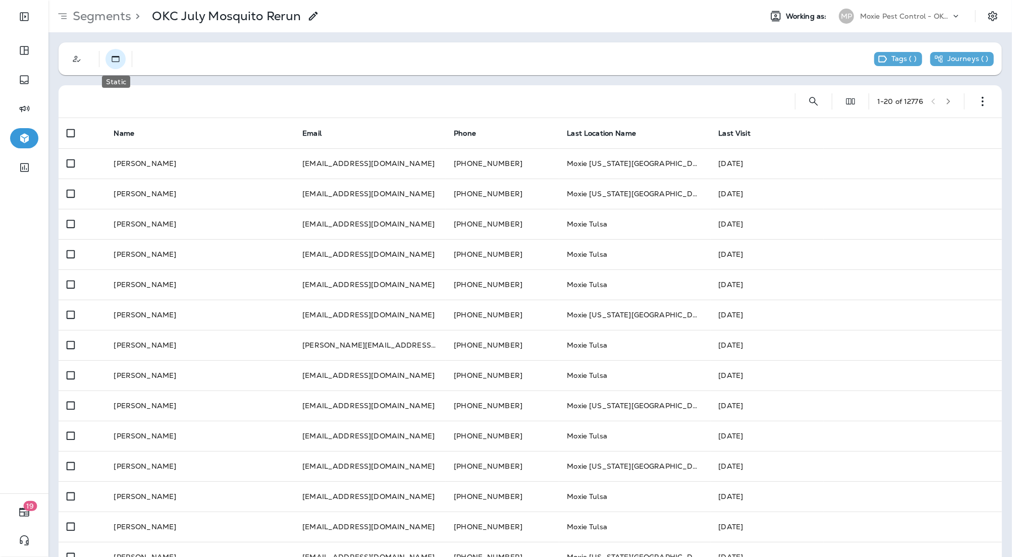
click at [114, 64] on icon "Static" at bounding box center [116, 59] width 10 height 10
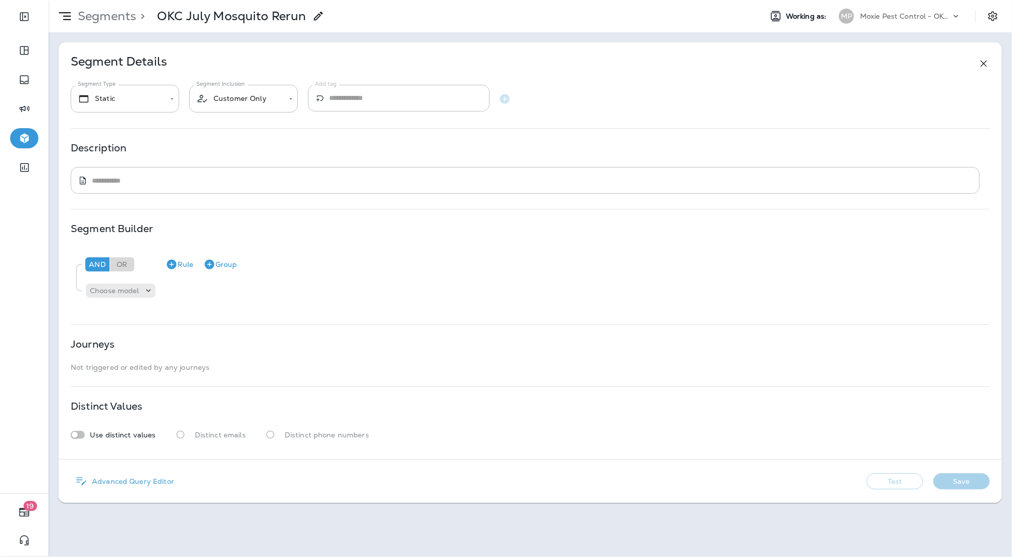
click at [932, 19] on p "Moxie Pest Control - OKC [GEOGRAPHIC_DATA]" at bounding box center [905, 16] width 91 height 8
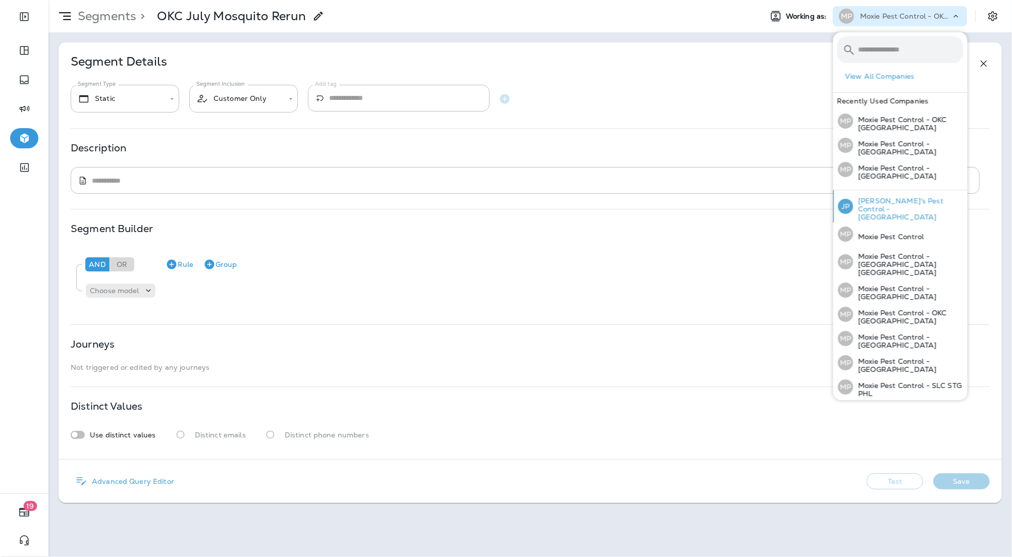
click at [928, 201] on p "[PERSON_NAME]'s Pest Control - [GEOGRAPHIC_DATA]" at bounding box center [908, 209] width 110 height 24
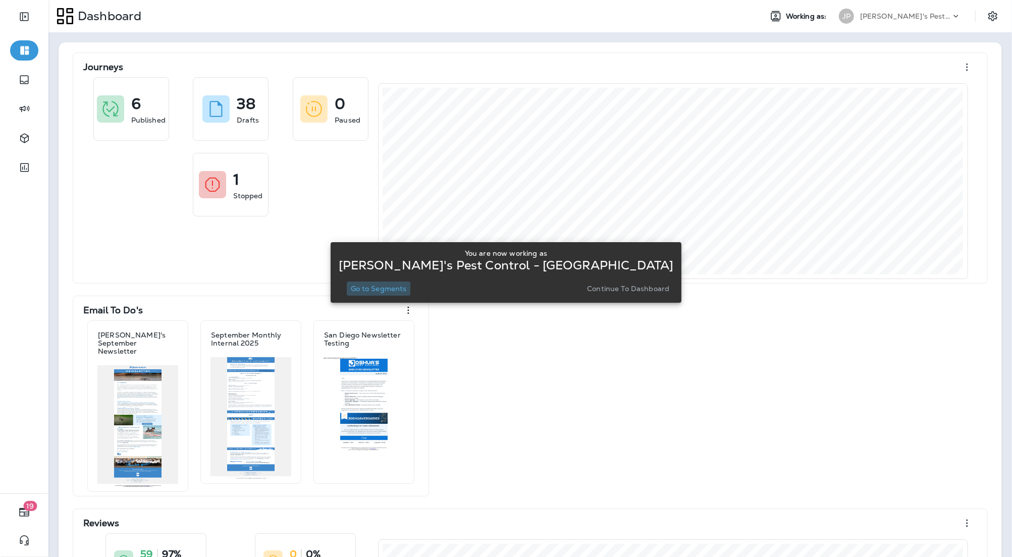
click at [389, 289] on p "Go to Segments" at bounding box center [379, 289] width 56 height 8
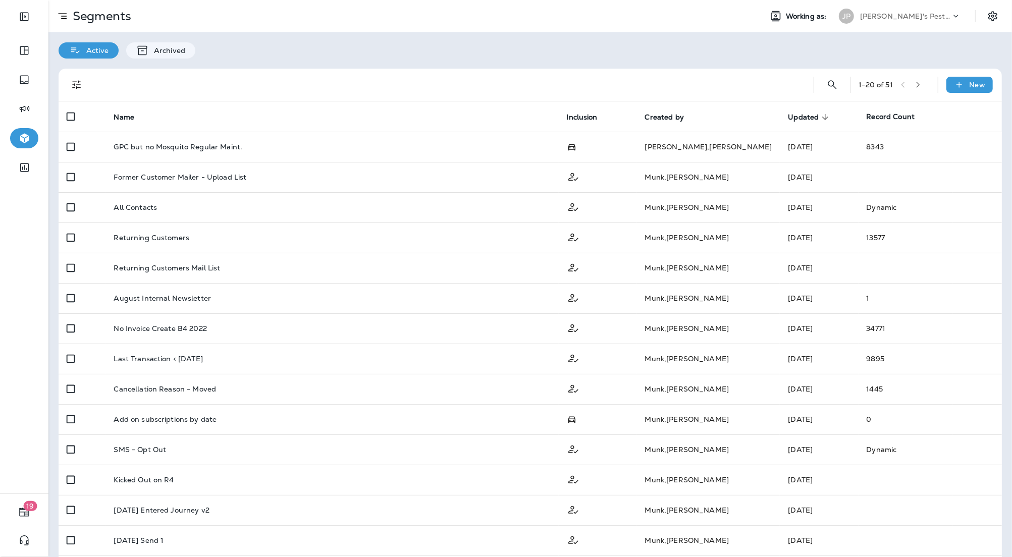
click at [922, 12] on p "[PERSON_NAME]'s Pest Control - [GEOGRAPHIC_DATA]" at bounding box center [905, 16] width 91 height 8
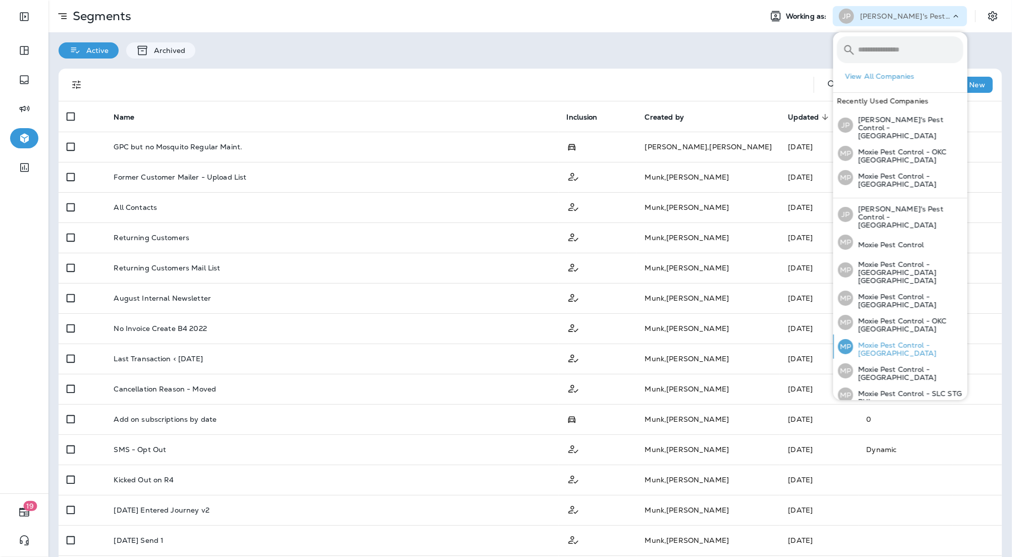
click at [929, 341] on p "Moxie Pest Control - [GEOGRAPHIC_DATA]" at bounding box center [908, 349] width 110 height 16
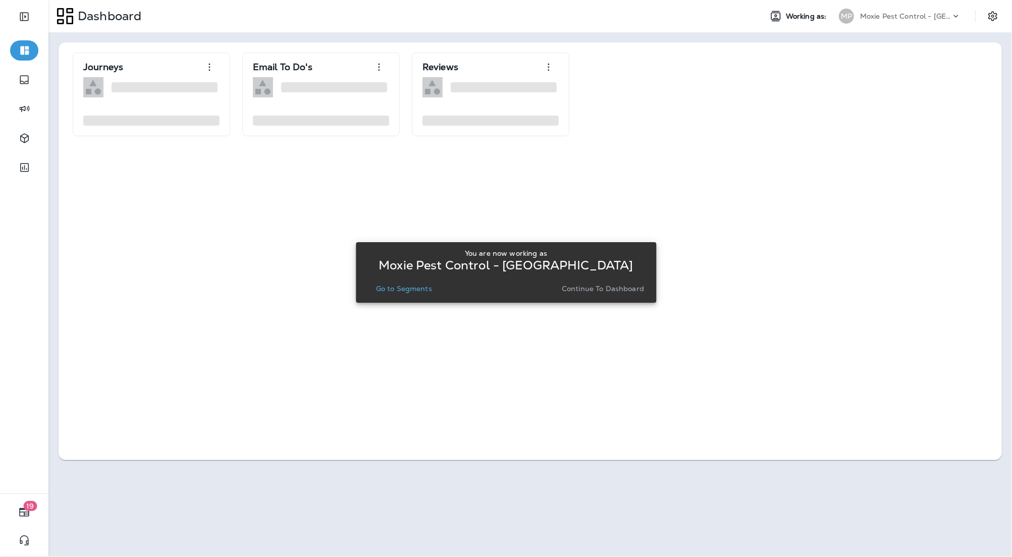
click at [428, 290] on p "Go to Segments" at bounding box center [404, 289] width 56 height 8
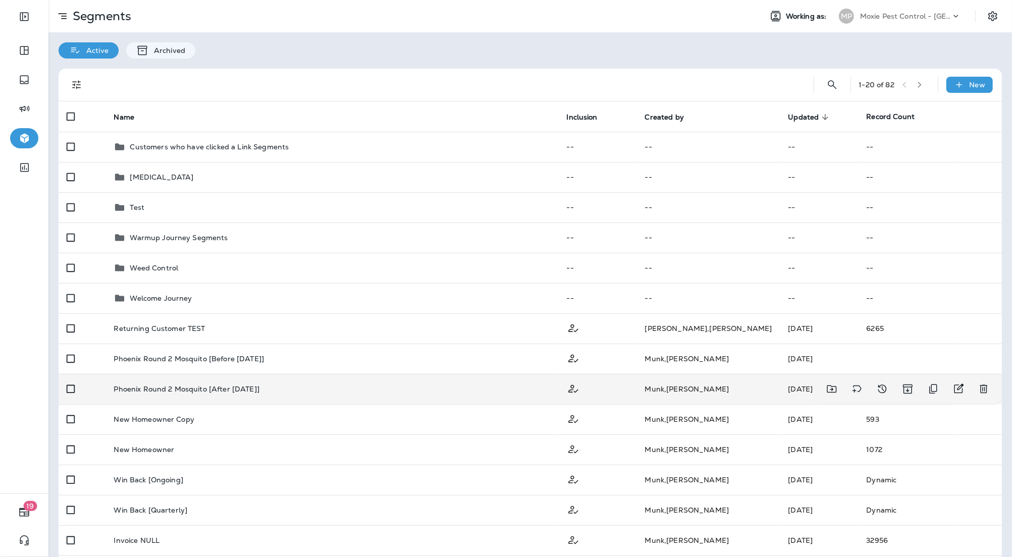
click at [204, 395] on td "Phoenix Round 2 Mosquito [After [DATE]]" at bounding box center [331, 389] width 453 height 30
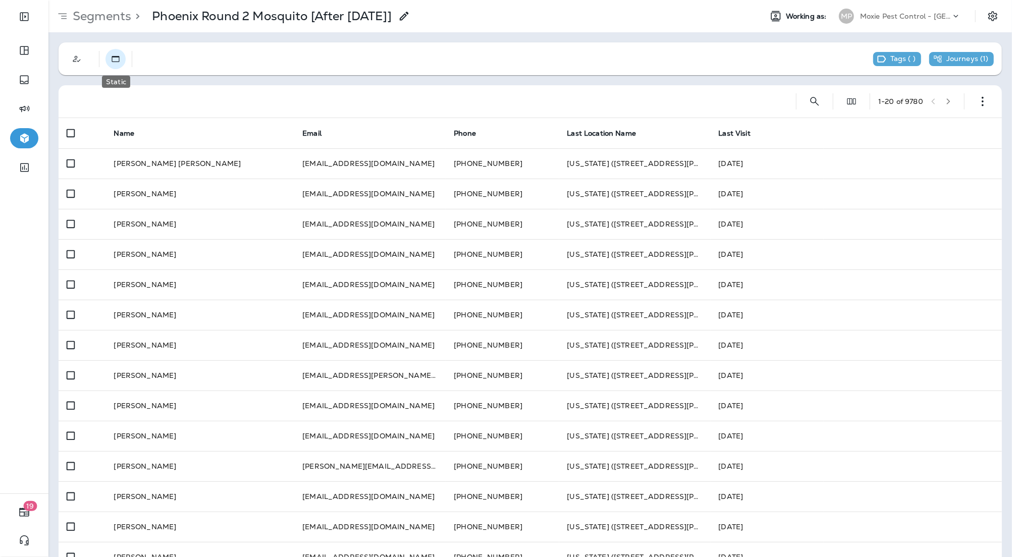
click at [116, 64] on button "Static" at bounding box center [115, 59] width 20 height 20
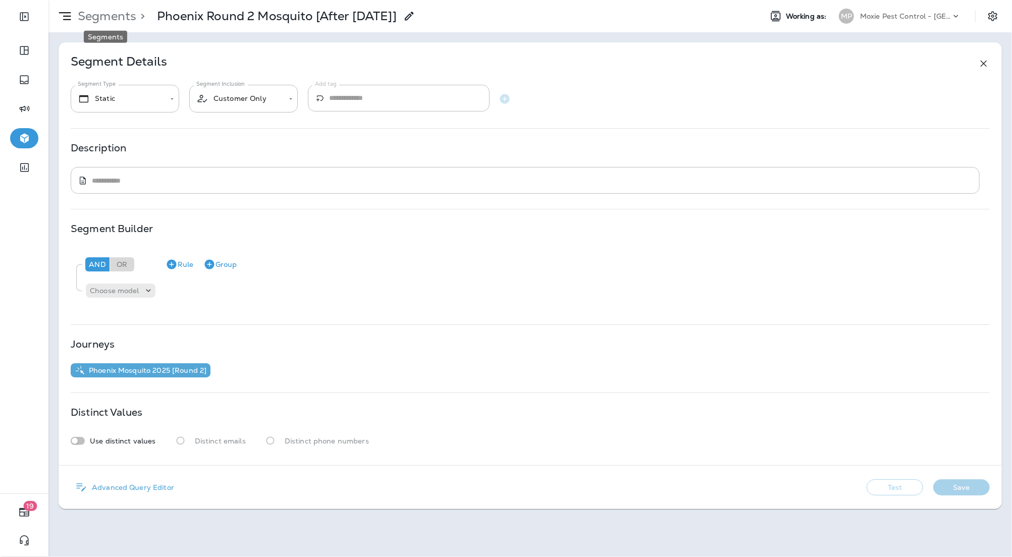
click at [111, 25] on div "Segments" at bounding box center [105, 34] width 45 height 20
click at [103, 16] on p "Segments" at bounding box center [105, 16] width 63 height 15
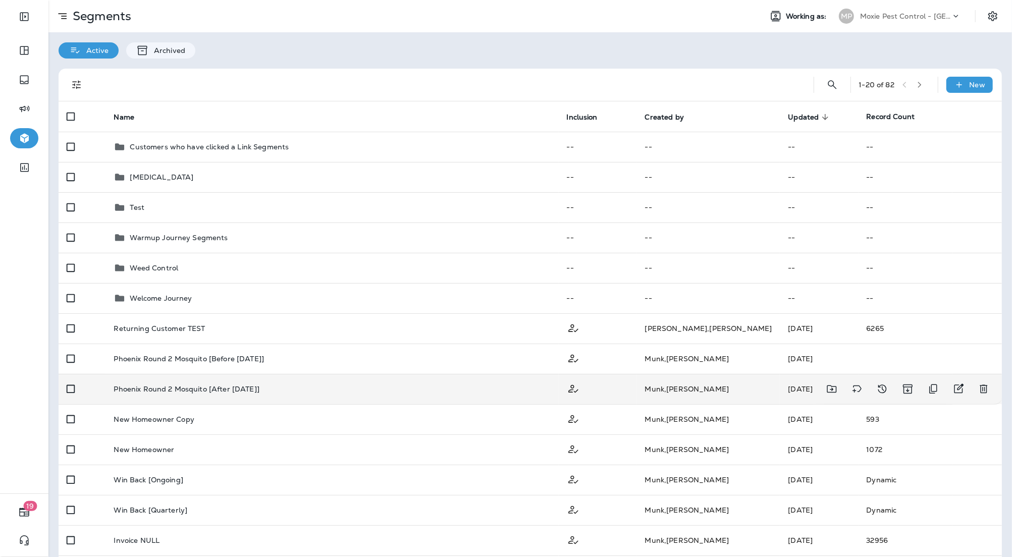
scroll to position [103, 0]
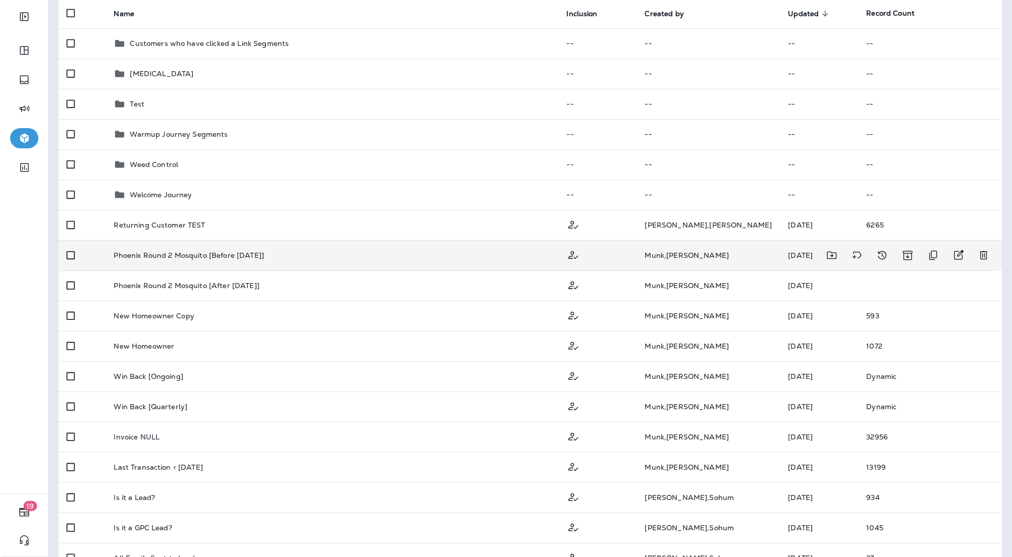
click at [271, 266] on td "Phoenix Round 2 Mosquito [Before [DATE]]" at bounding box center [331, 255] width 453 height 30
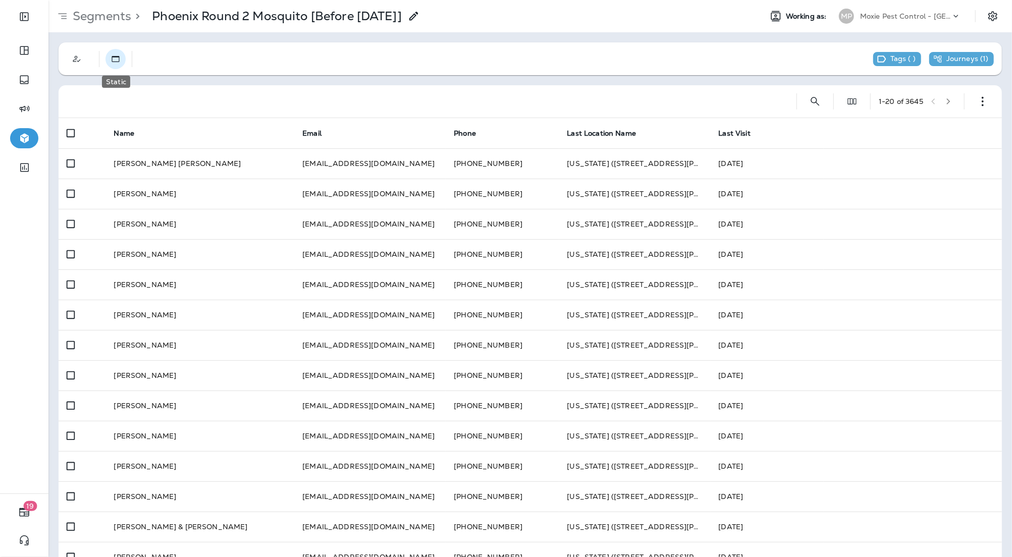
click at [117, 61] on icon "Static" at bounding box center [116, 59] width 10 height 10
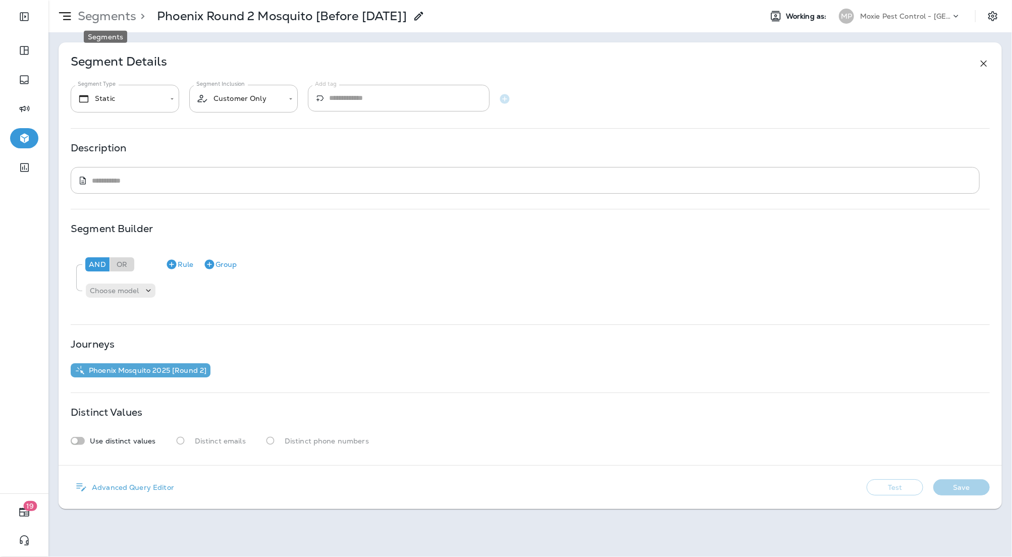
click at [91, 13] on p "Segments" at bounding box center [105, 16] width 63 height 15
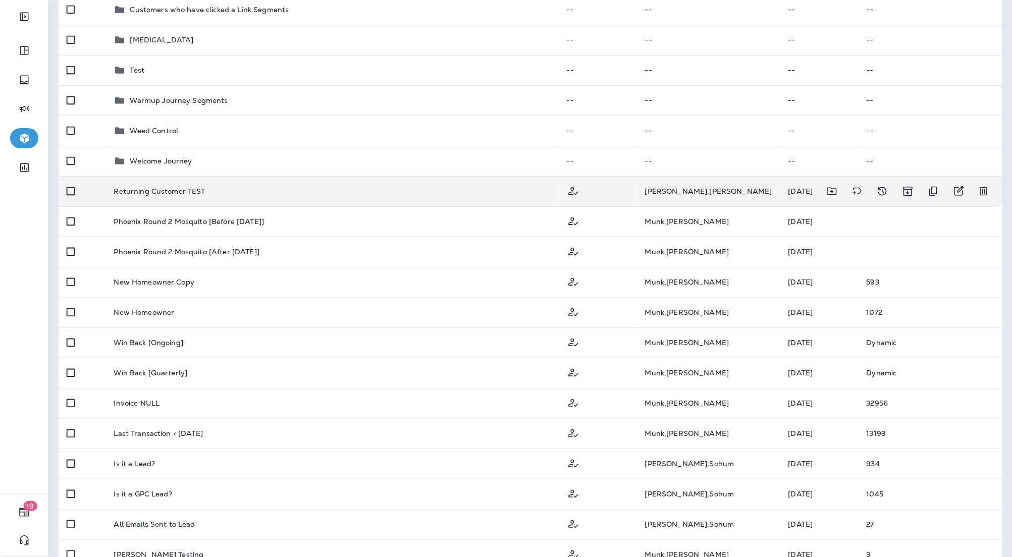
scroll to position [372, 0]
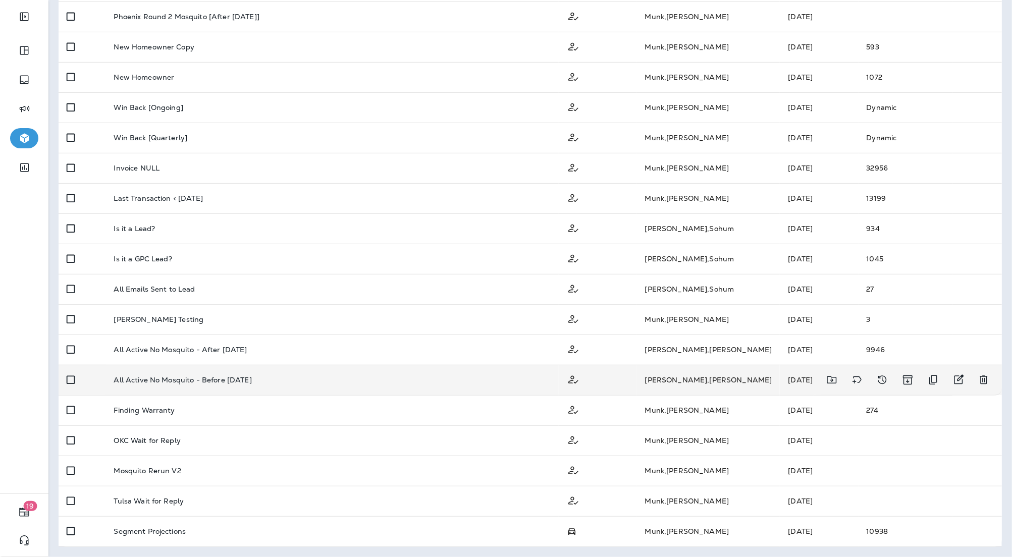
click at [417, 378] on div "All Active No Mosquito - Before [DATE]" at bounding box center [332, 380] width 437 height 8
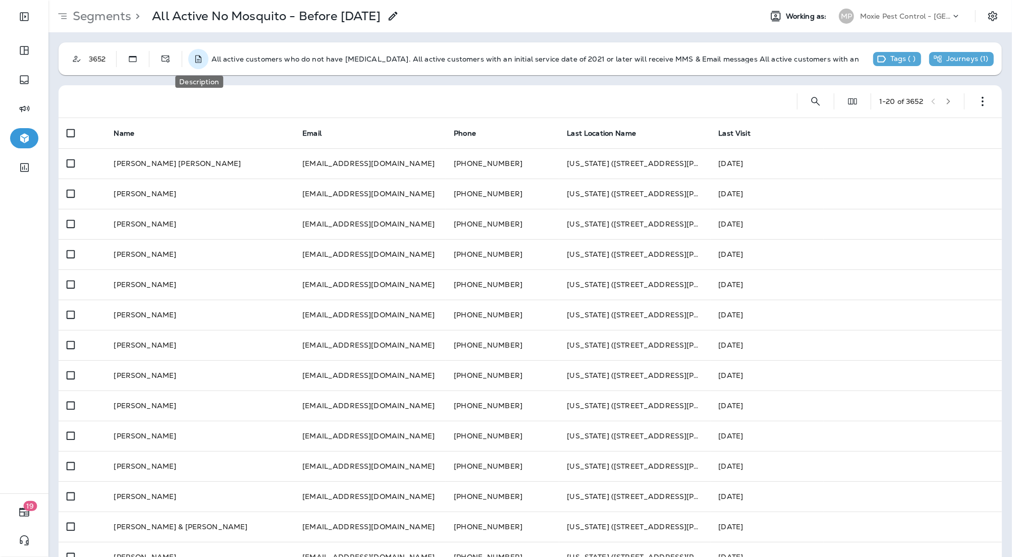
click at [197, 59] on icon "Description" at bounding box center [198, 59] width 10 height 10
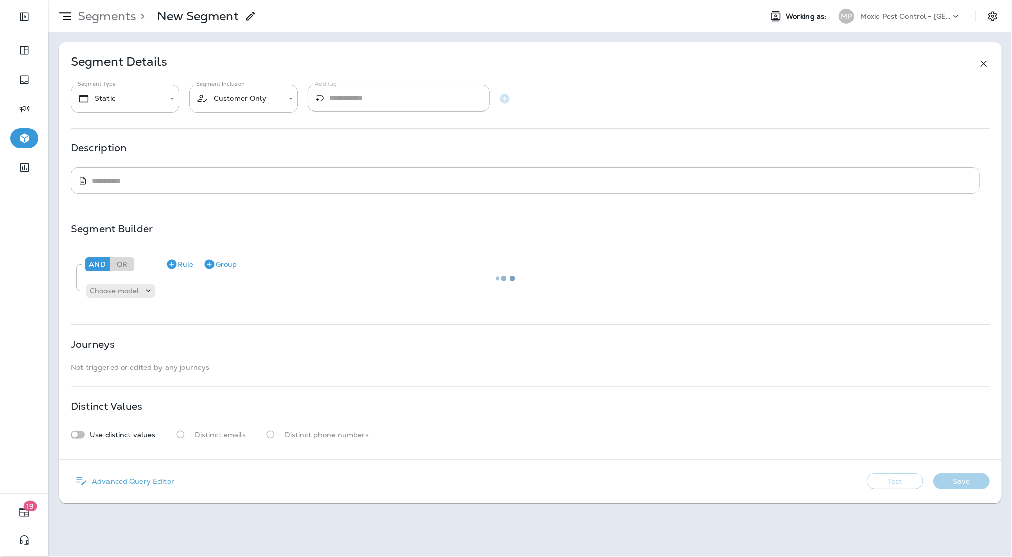
type textarea "**********"
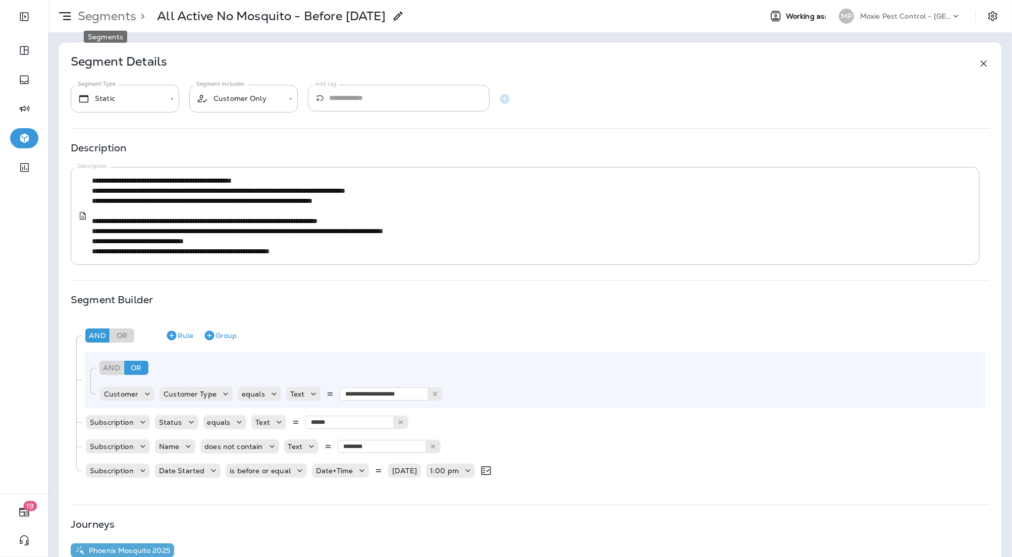
click at [101, 15] on p "Segments" at bounding box center [105, 16] width 63 height 15
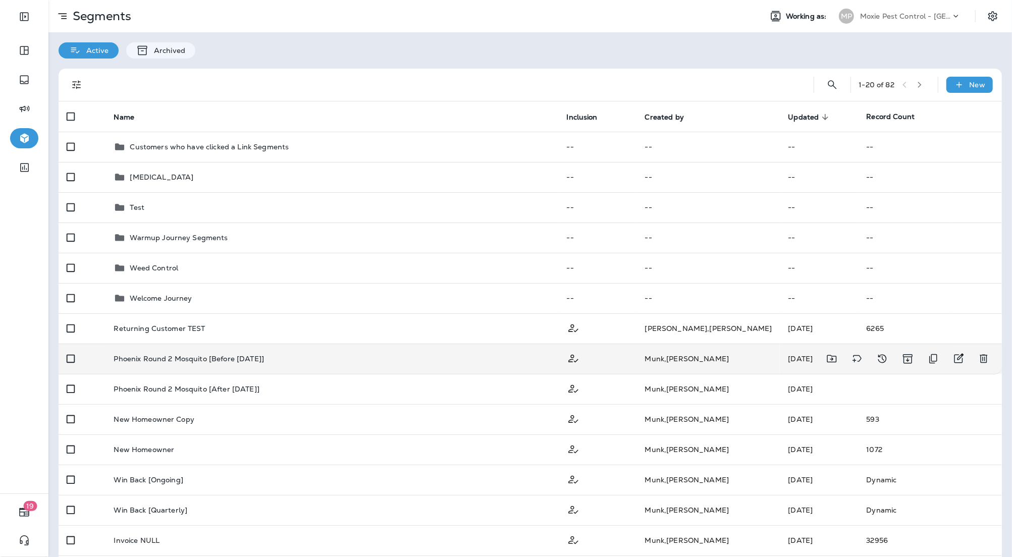
scroll to position [372, 0]
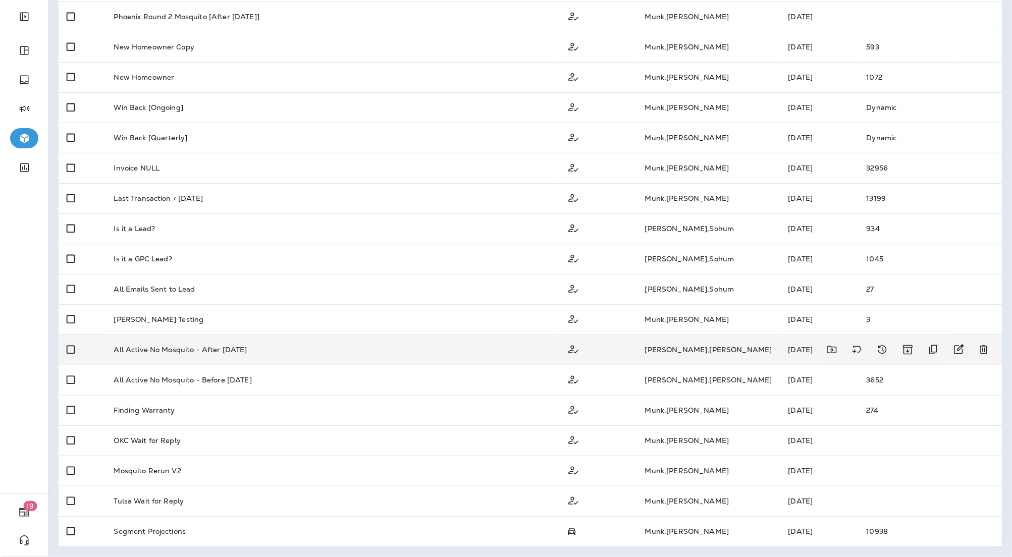
click at [324, 353] on div "All Active No Mosquito - After [DATE]" at bounding box center [332, 350] width 437 height 8
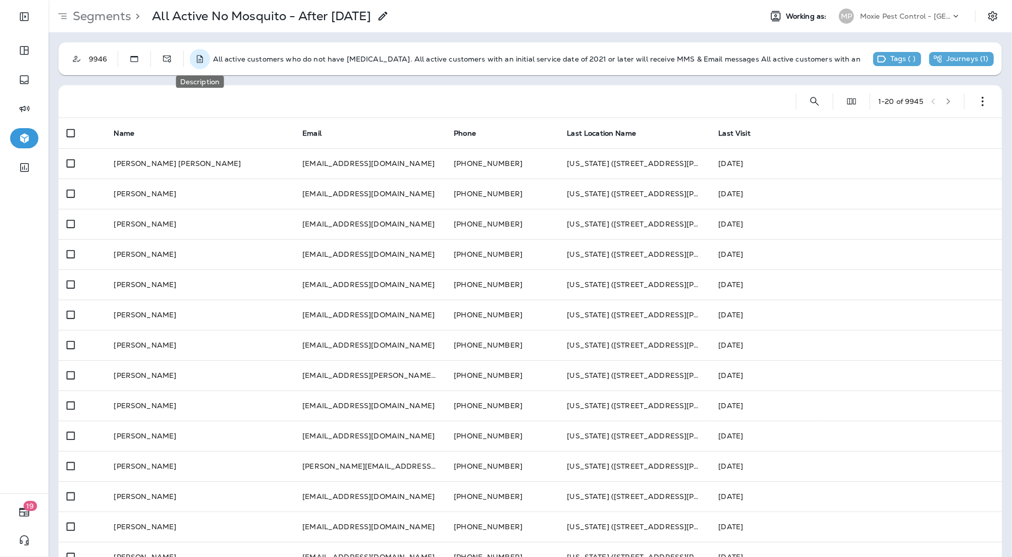
click at [205, 58] on icon "Description" at bounding box center [200, 59] width 10 height 10
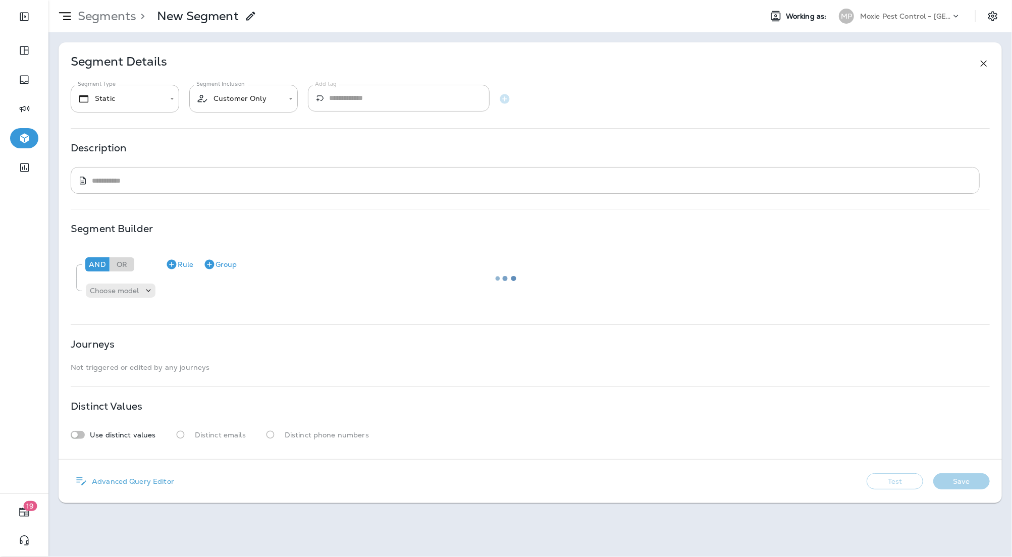
type textarea "**********"
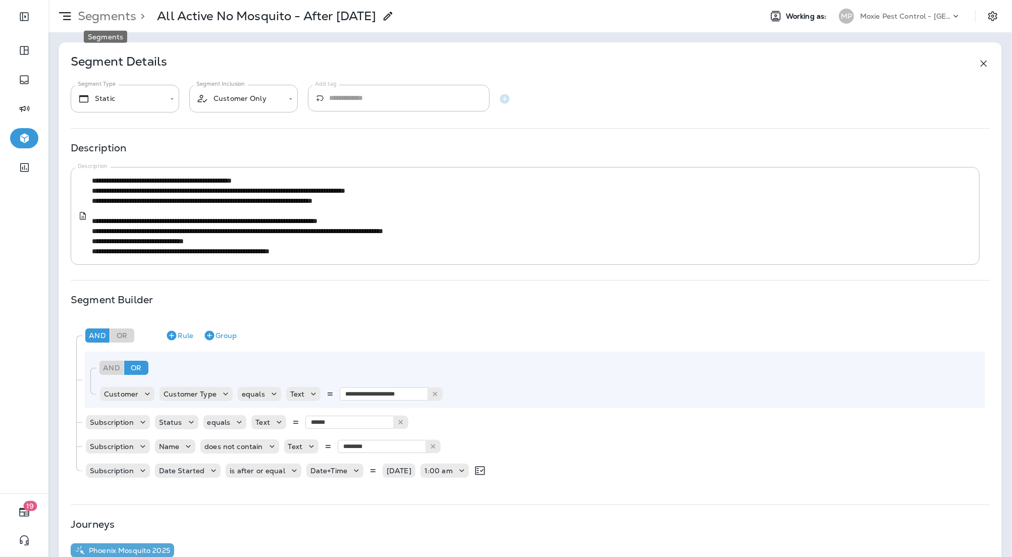
click at [111, 14] on p "Segments" at bounding box center [105, 16] width 63 height 15
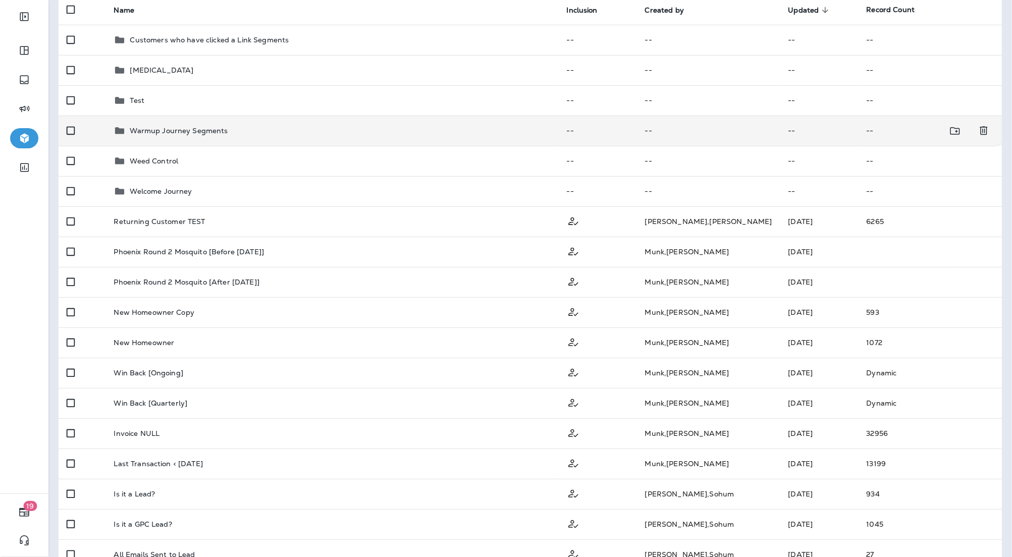
scroll to position [108, 0]
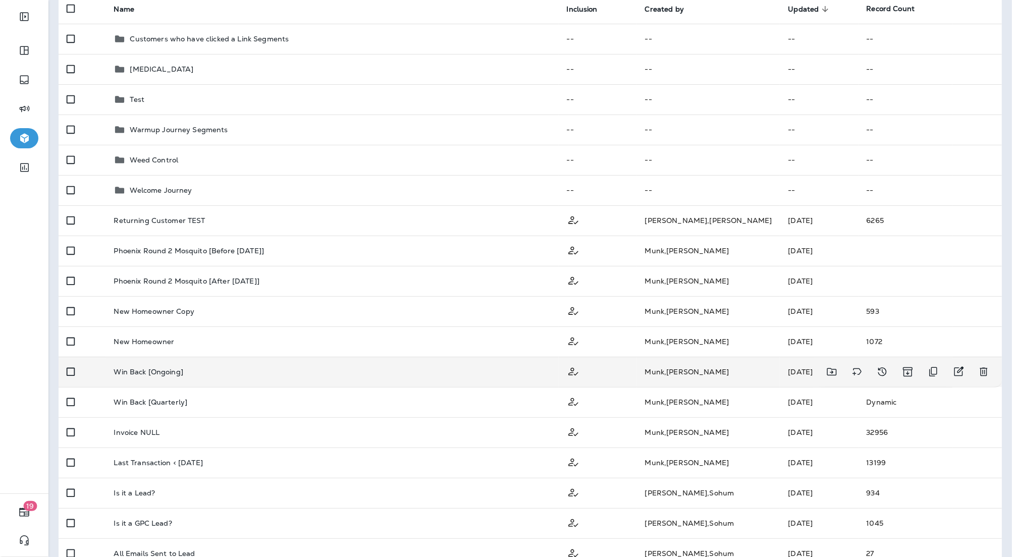
click at [340, 378] on td "Win Back [Ongoing]" at bounding box center [331, 372] width 453 height 30
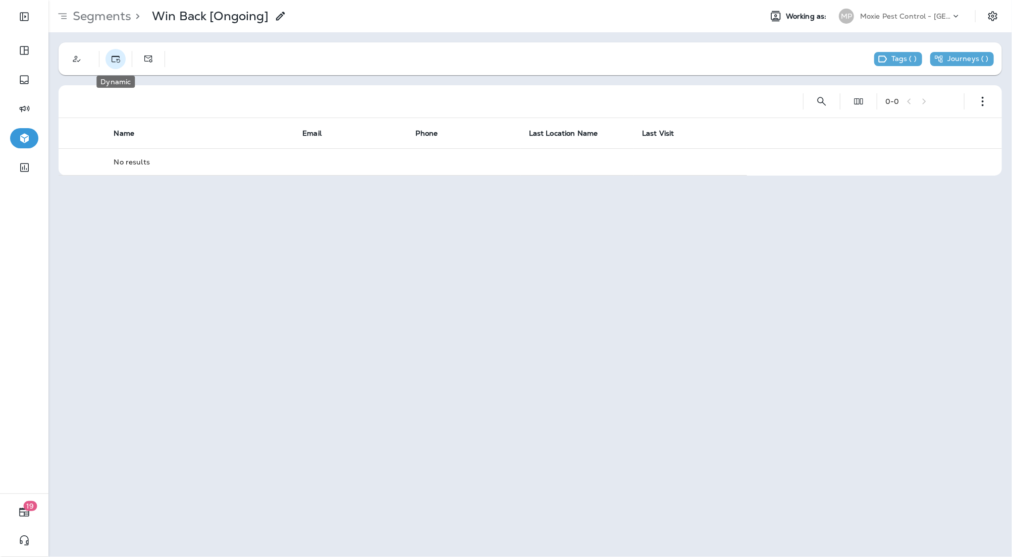
click at [107, 60] on button "Dynamic" at bounding box center [115, 59] width 20 height 20
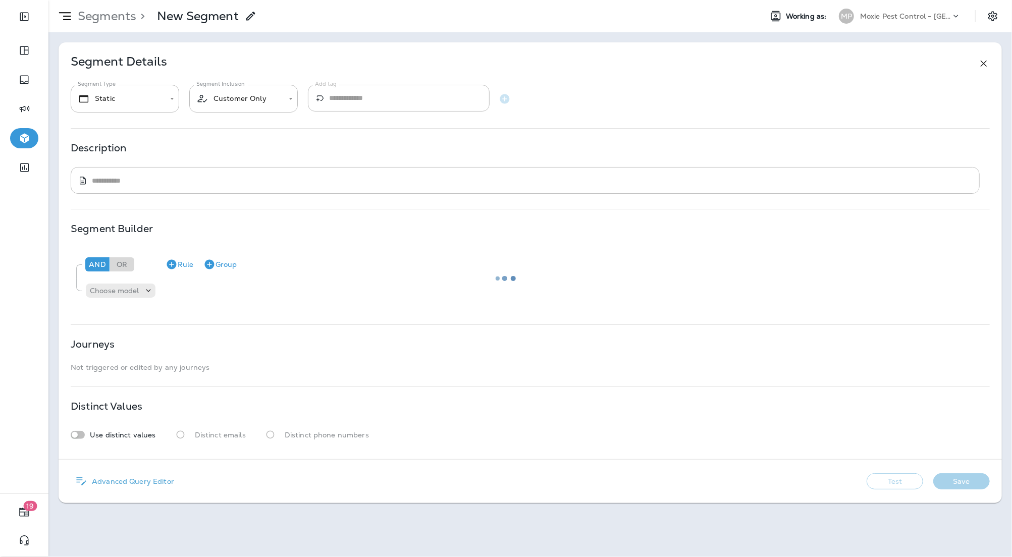
type input "*******"
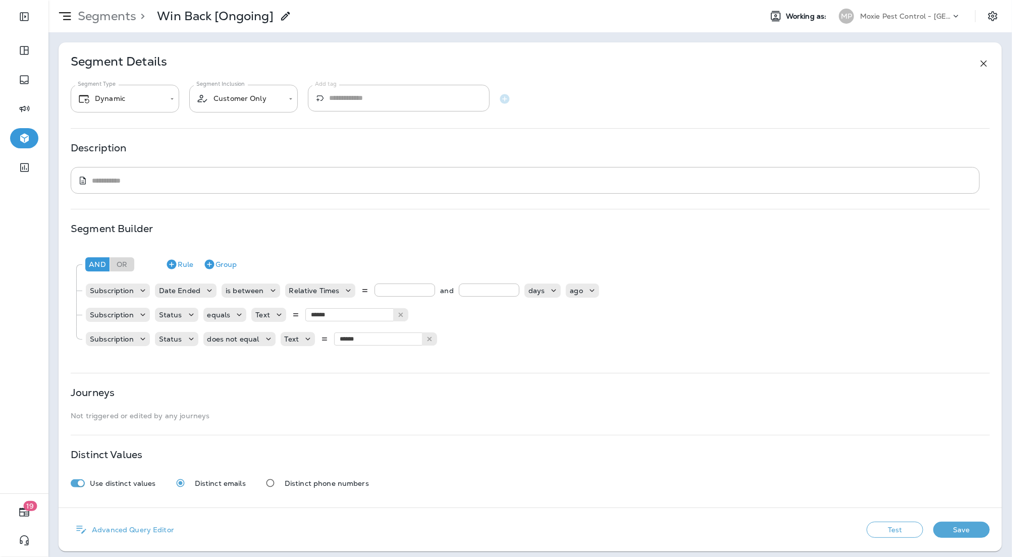
click at [93, 7] on div "Segments > Win Back [Ongoing]" at bounding box center [169, 16] width 243 height 25
click at [92, 17] on p "Segments" at bounding box center [105, 16] width 63 height 15
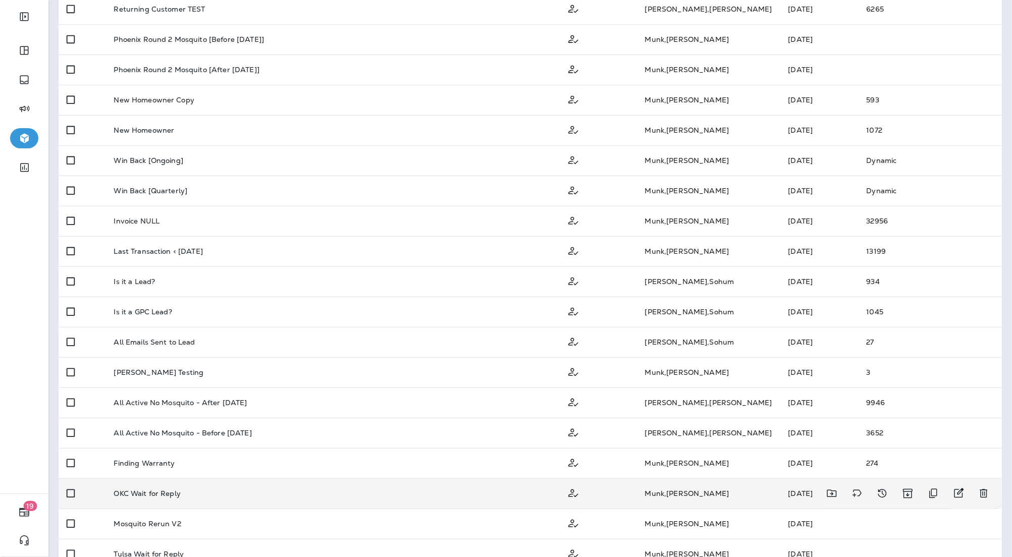
scroll to position [372, 0]
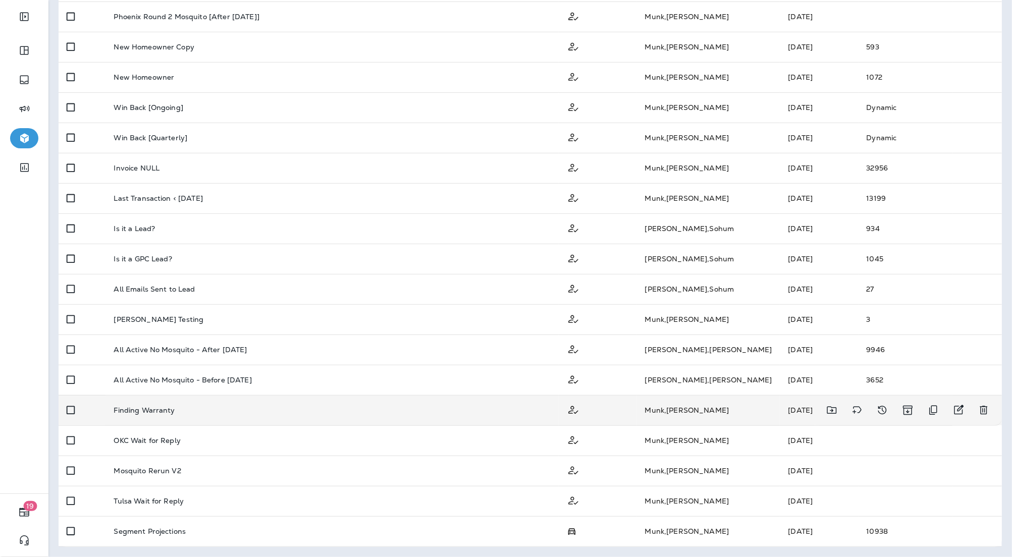
click at [249, 411] on div "Finding Warranty" at bounding box center [332, 410] width 437 height 8
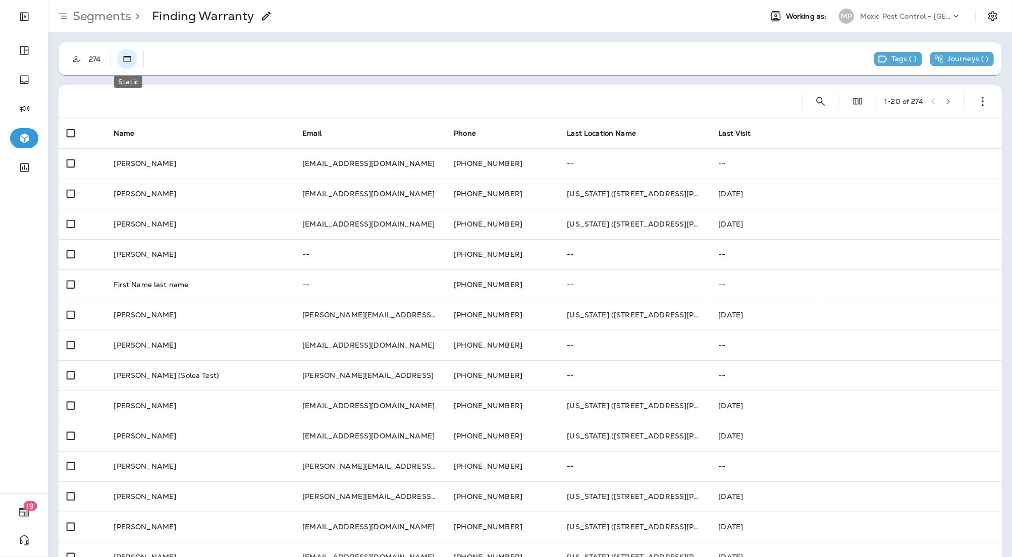
click at [124, 61] on icon "Static" at bounding box center [127, 59] width 10 height 10
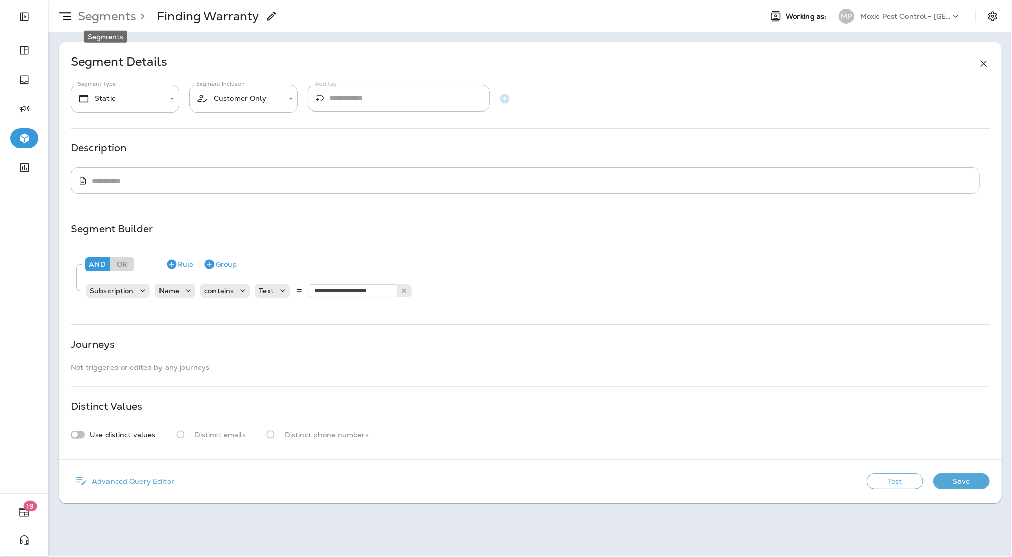
click at [101, 13] on p "Segments" at bounding box center [105, 16] width 63 height 15
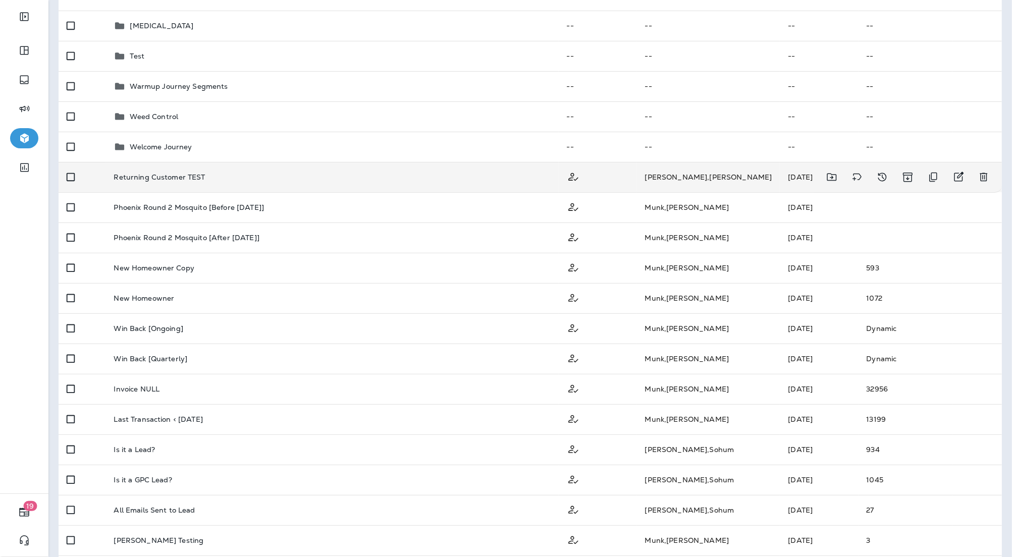
scroll to position [372, 0]
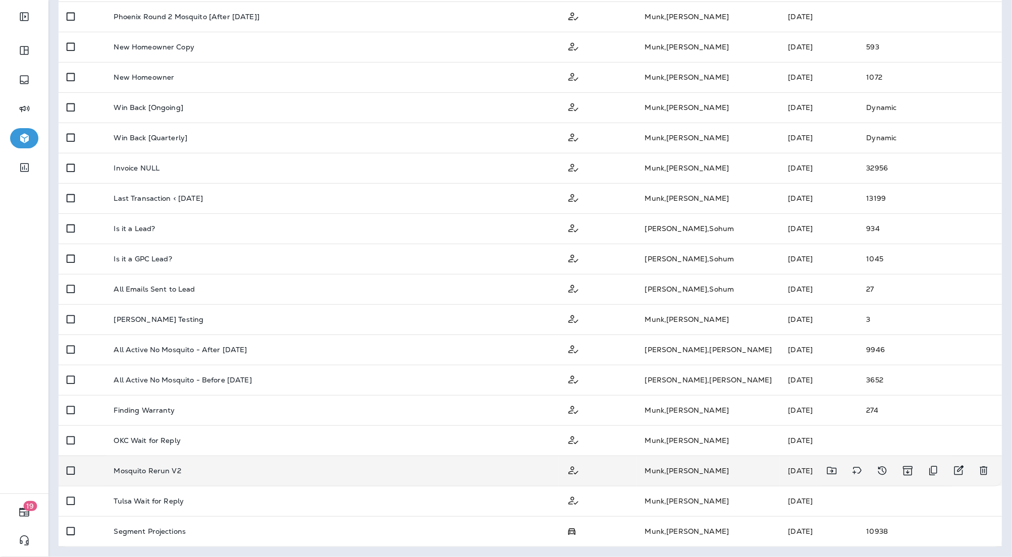
click at [376, 462] on td "Mosquito Rerun V2" at bounding box center [331, 471] width 453 height 30
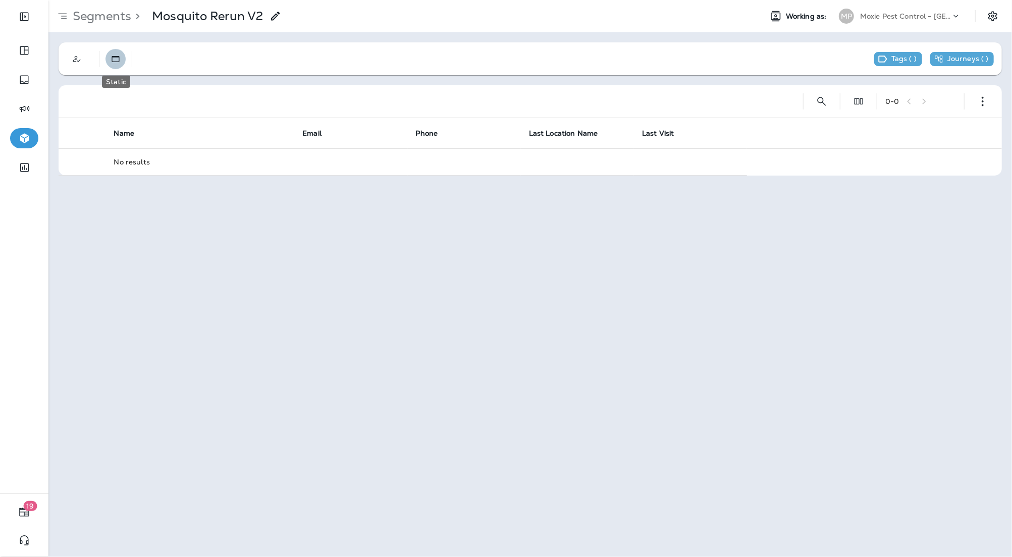
click at [116, 57] on use "Static" at bounding box center [116, 59] width 8 height 6
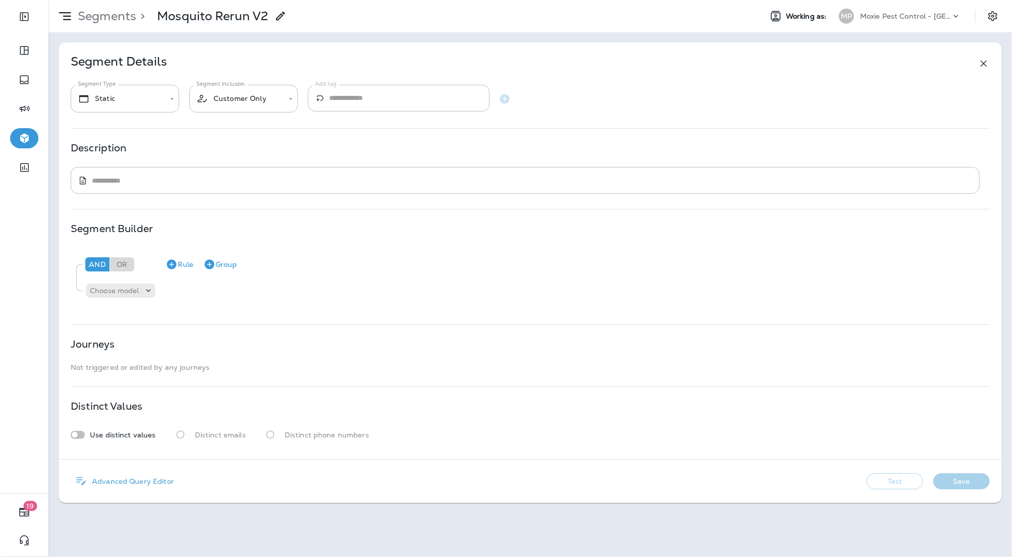
click at [112, 16] on p "Segments" at bounding box center [105, 16] width 63 height 15
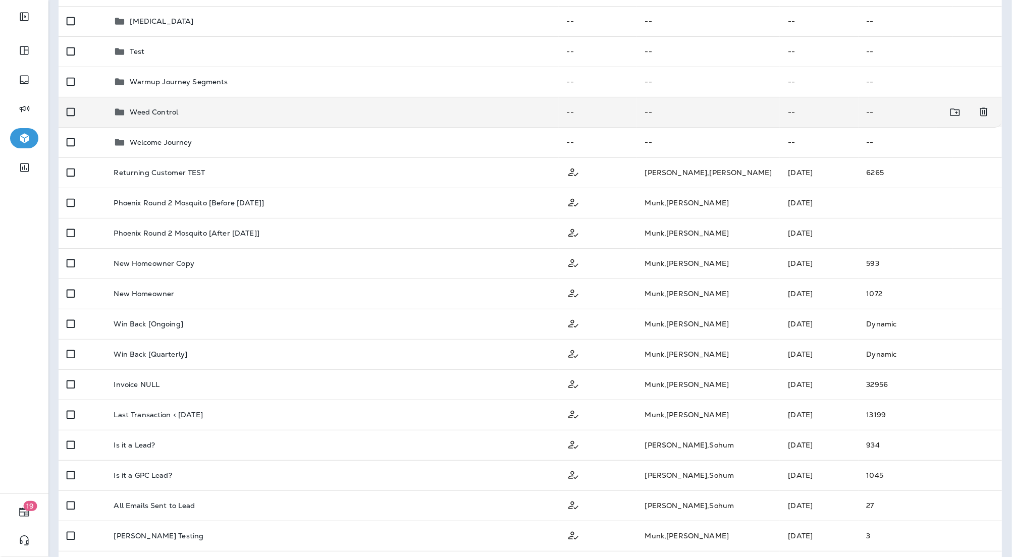
scroll to position [372, 0]
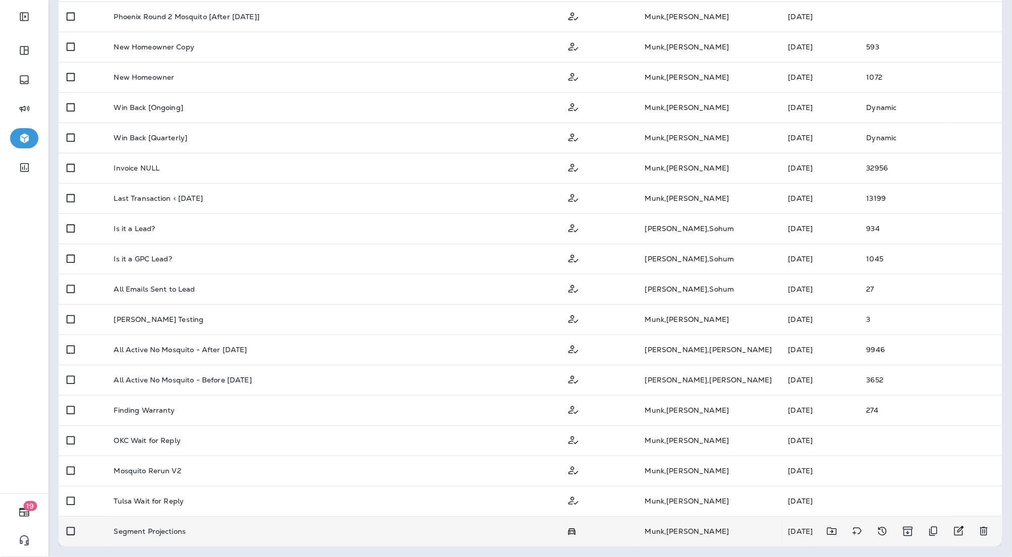
click at [189, 534] on div "Segment Projections" at bounding box center [332, 531] width 437 height 8
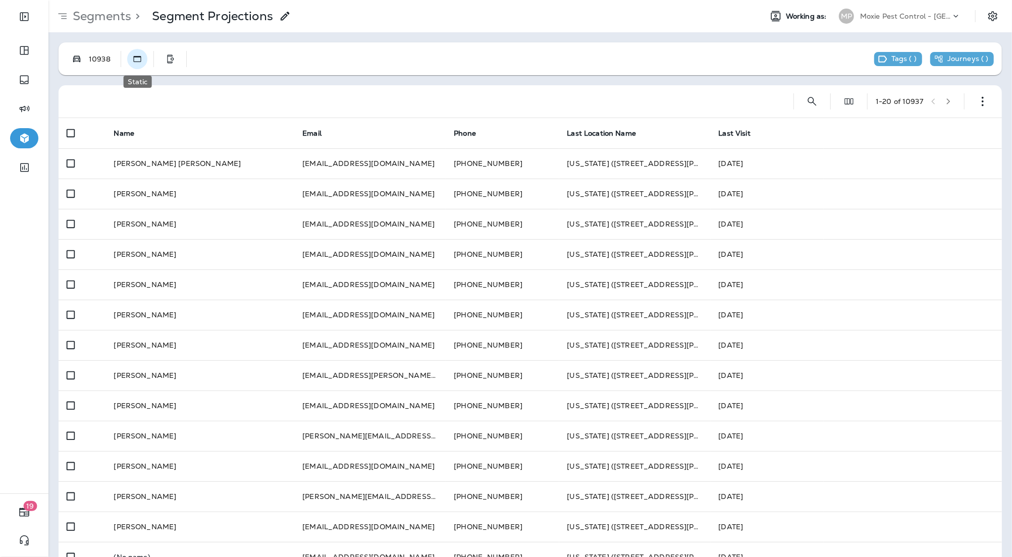
click at [136, 55] on icon "Static" at bounding box center [137, 59] width 10 height 10
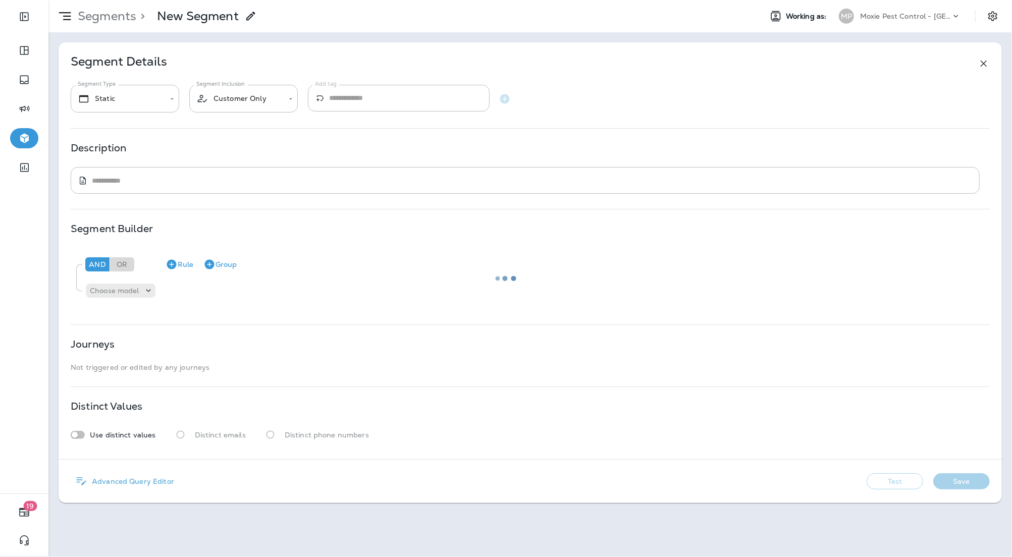
type input "**********"
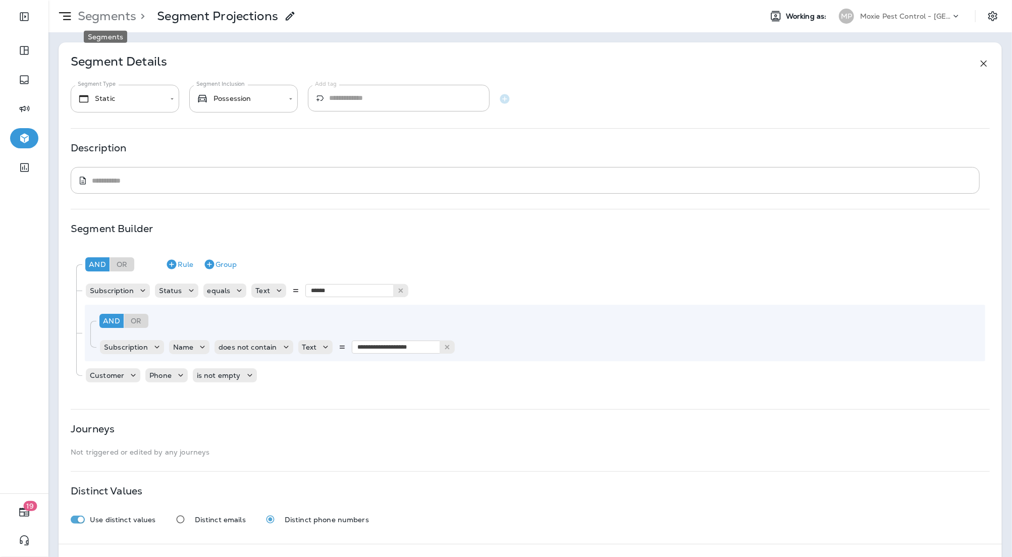
click at [117, 15] on p "Segments" at bounding box center [105, 16] width 63 height 15
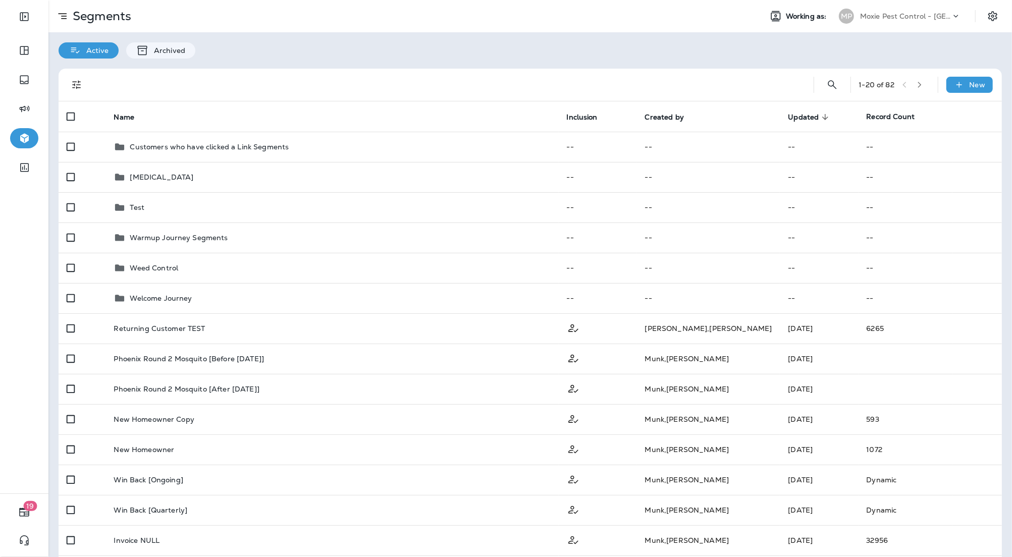
click at [923, 14] on p "Moxie Pest Control - [GEOGRAPHIC_DATA]" at bounding box center [905, 16] width 91 height 8
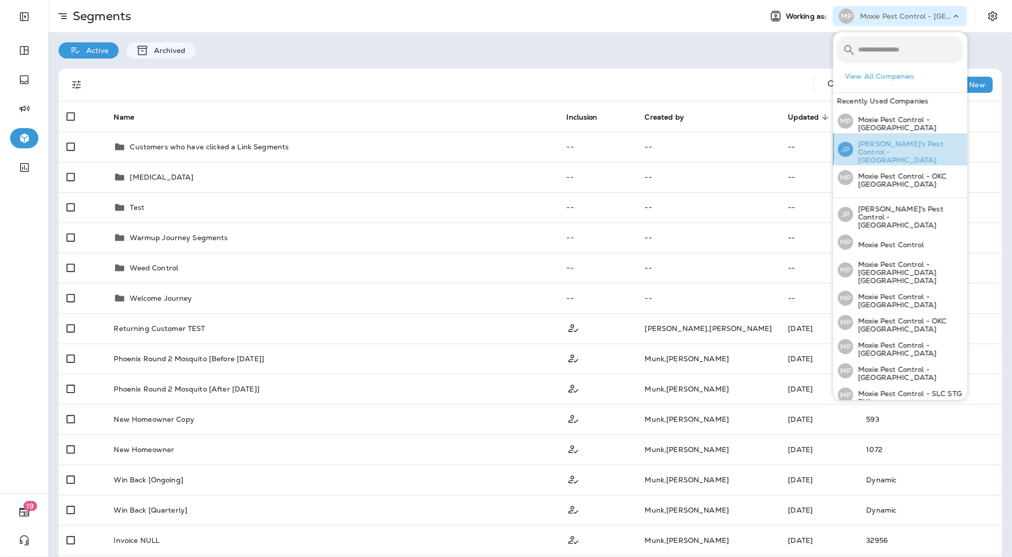
click at [931, 136] on div "JP Joshua's Pest Control - [GEOGRAPHIC_DATA]" at bounding box center [900, 149] width 133 height 32
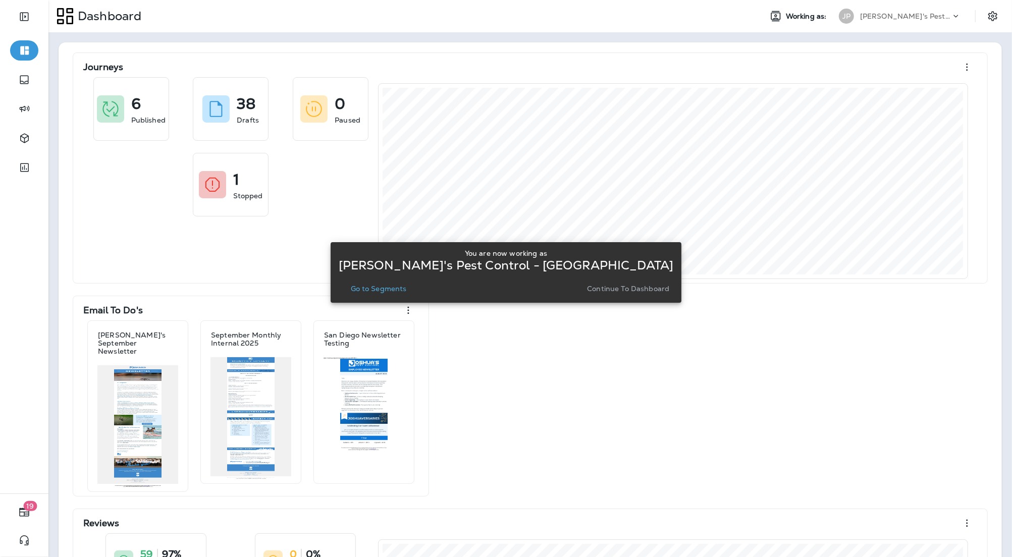
click at [406, 286] on p "Go to Segments" at bounding box center [379, 289] width 56 height 8
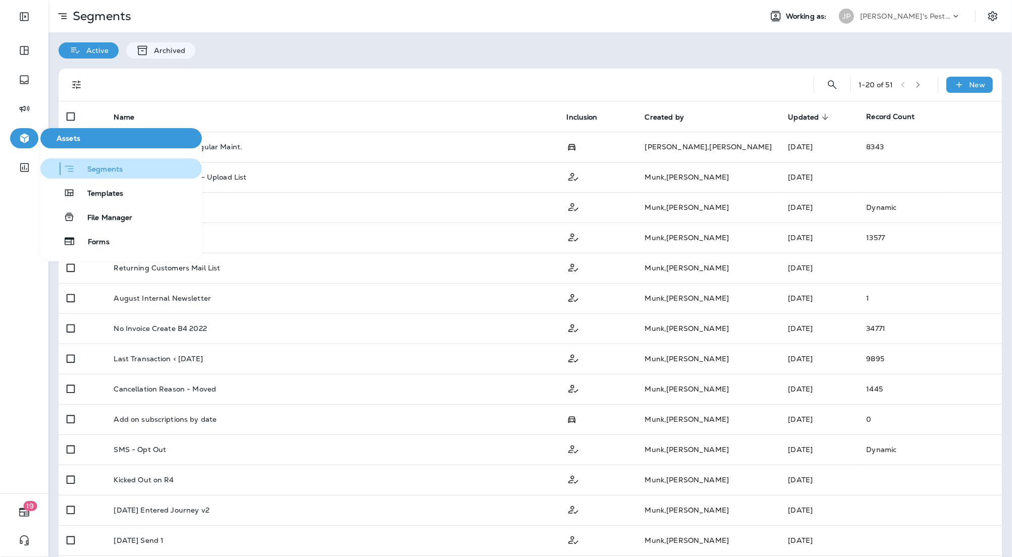
click at [76, 172] on span "Segments" at bounding box center [98, 170] width 47 height 10
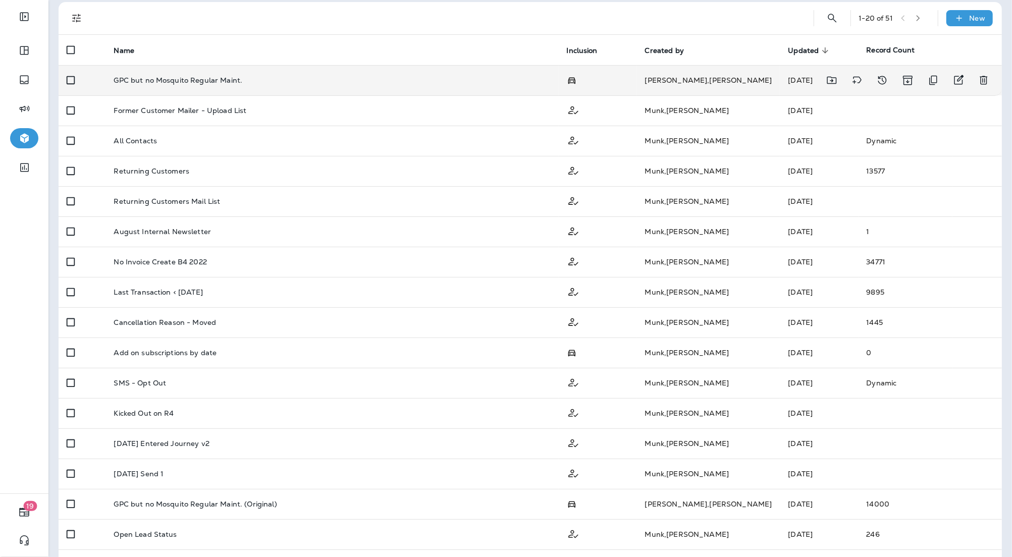
scroll to position [67, 0]
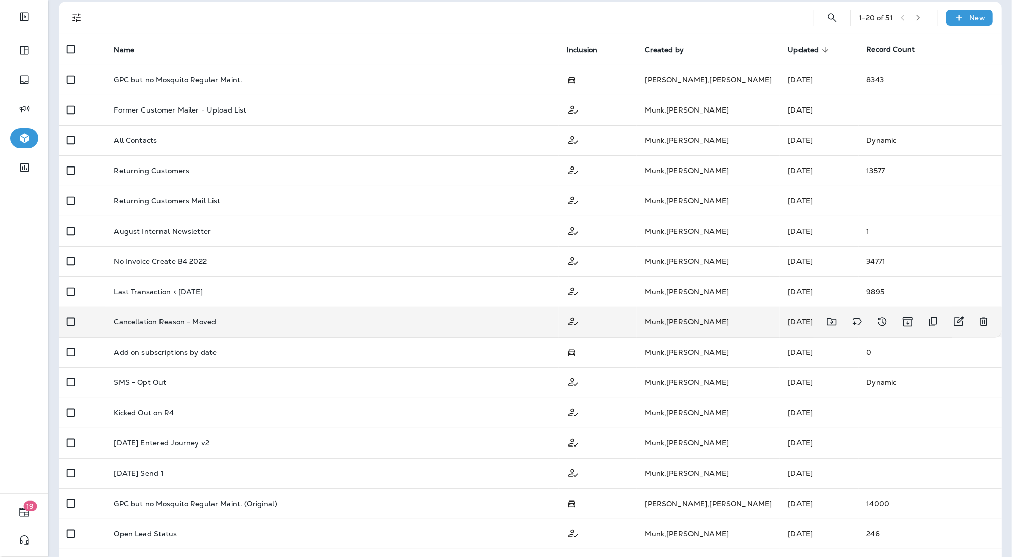
click at [246, 326] on td "Cancellation Reason - Moved" at bounding box center [331, 322] width 453 height 30
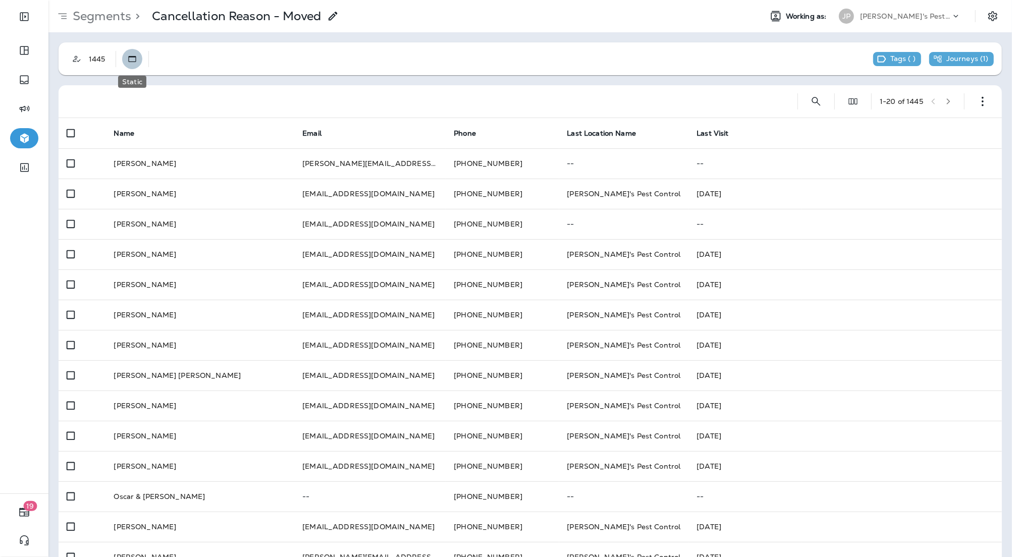
click at [131, 50] on button "Static" at bounding box center [132, 59] width 20 height 20
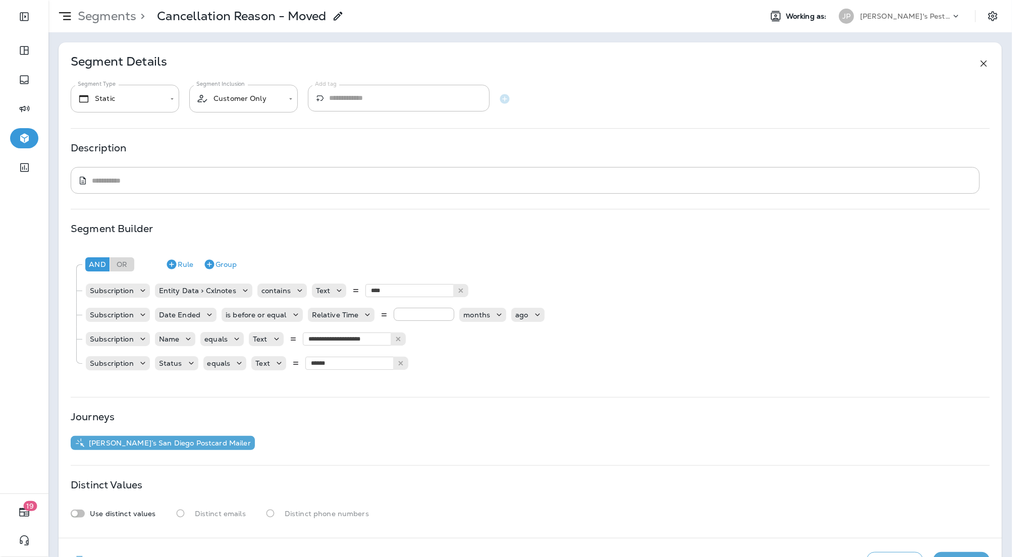
click at [121, 24] on div "Segments > Cancellation Reason - Moved" at bounding box center [196, 16] width 296 height 25
click at [119, 15] on p "Segments" at bounding box center [105, 16] width 63 height 15
